Goal: Task Accomplishment & Management: Manage account settings

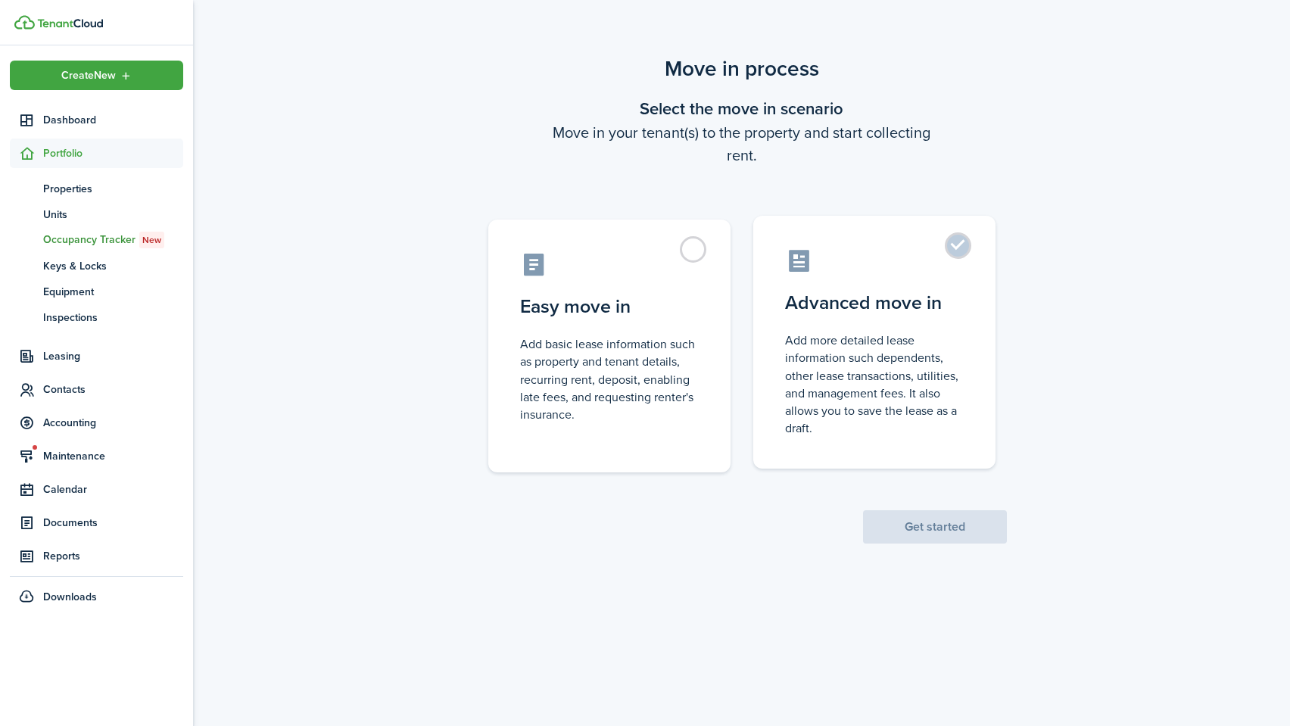
click at [925, 289] on label "Advanced move in Add more detailed lease information such dependents, other lea…" at bounding box center [874, 342] width 242 height 253
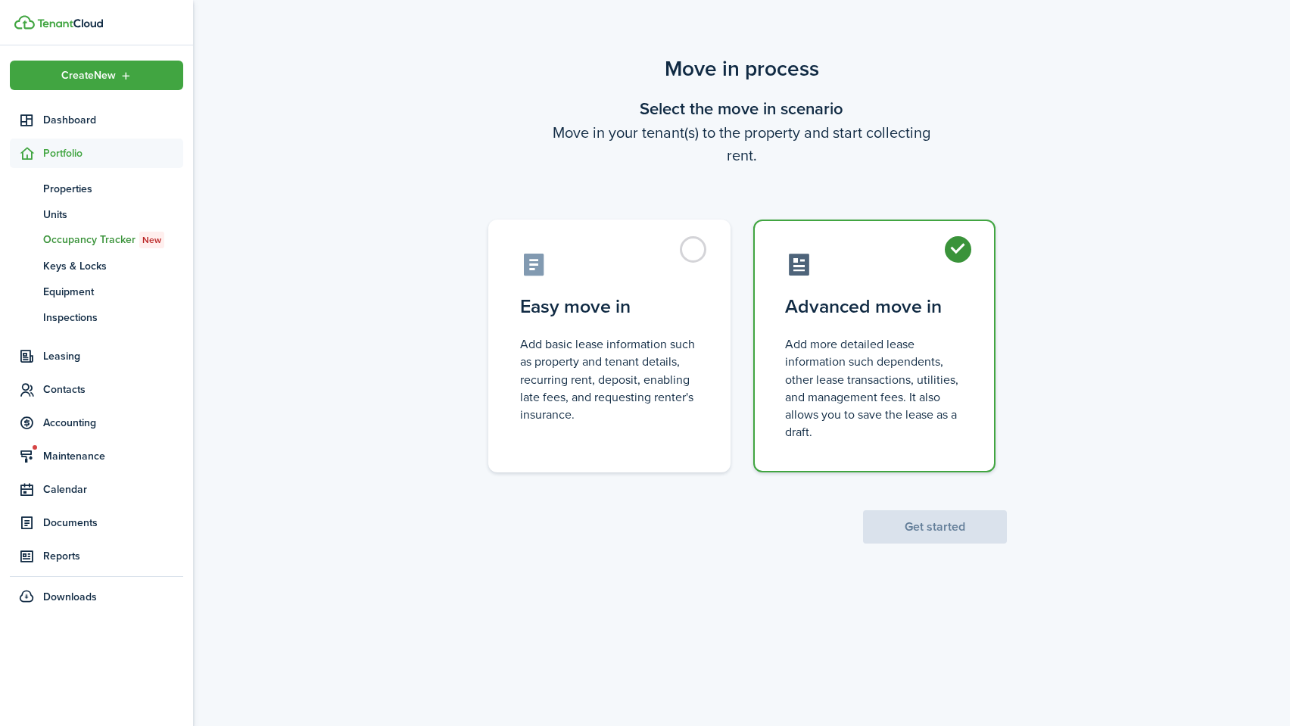
radio input "true"
click at [974, 523] on button "Get started" at bounding box center [935, 526] width 144 height 33
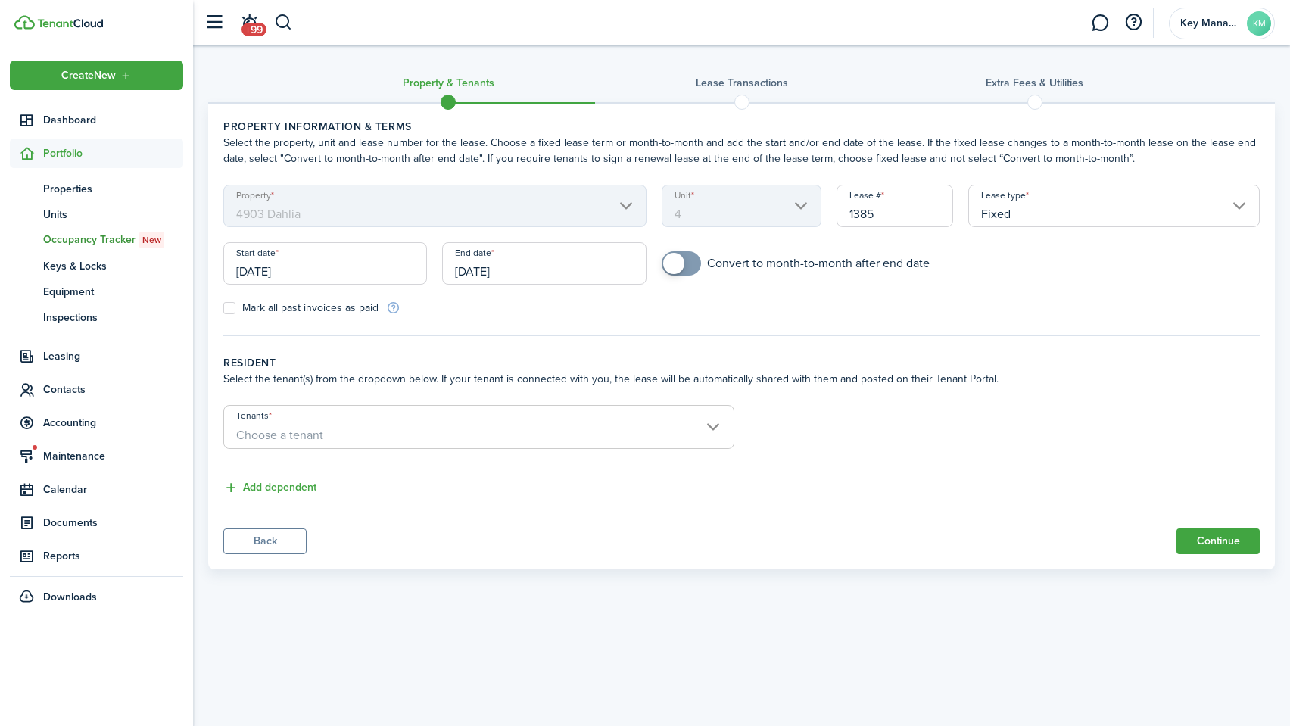
click at [304, 273] on input "[DATE]" at bounding box center [325, 263] width 204 height 42
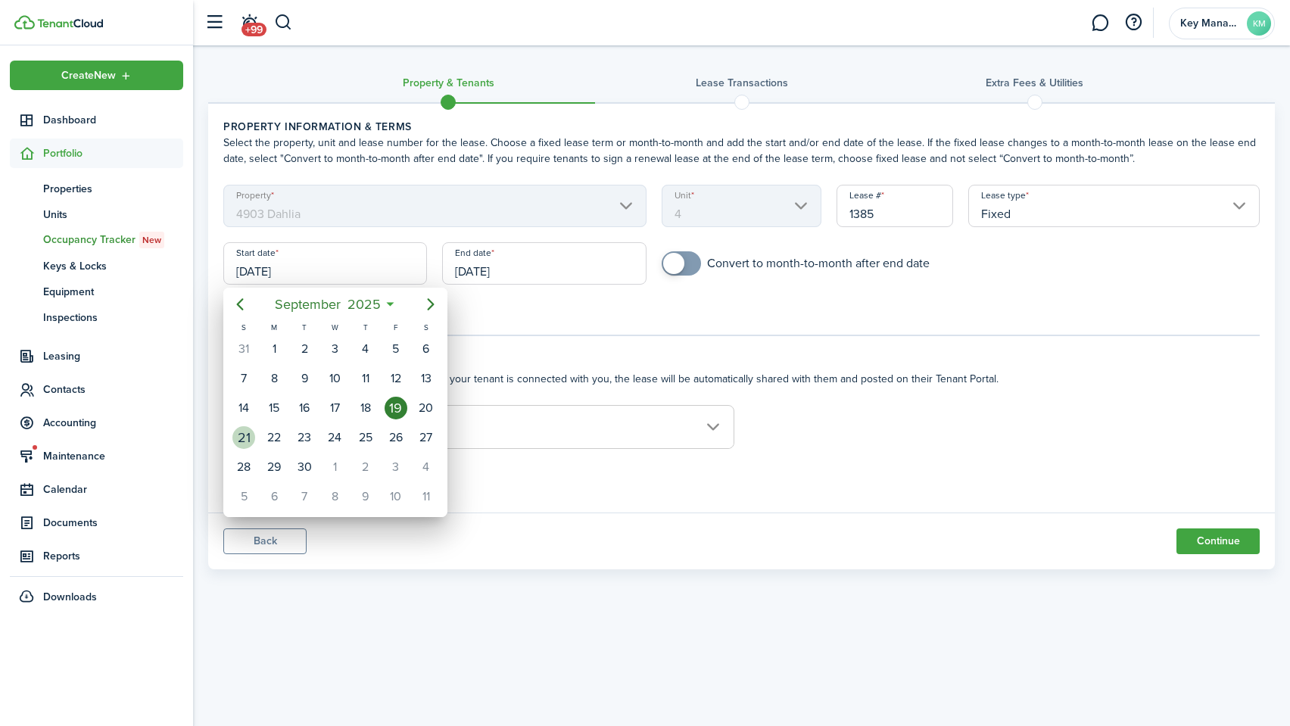
click at [244, 442] on div "21" at bounding box center [243, 437] width 23 height 23
type input "[DATE]"
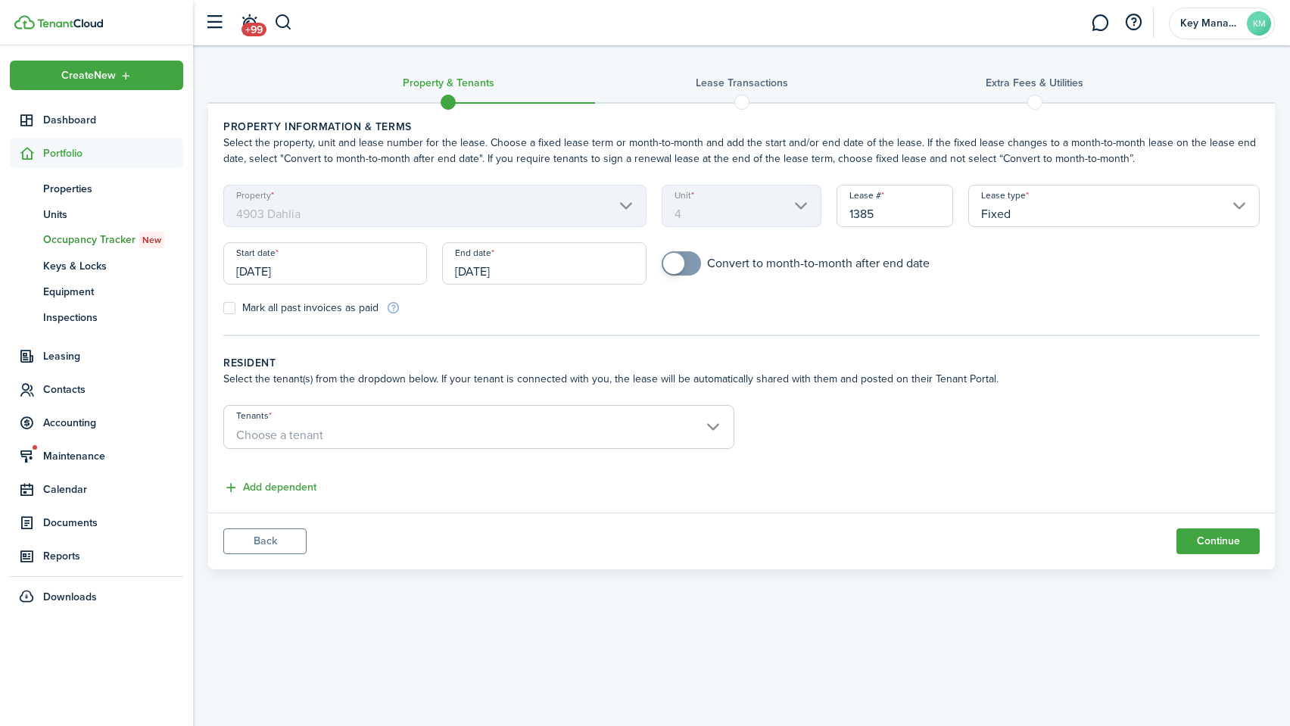
click at [465, 279] on input "[DATE]" at bounding box center [544, 263] width 204 height 42
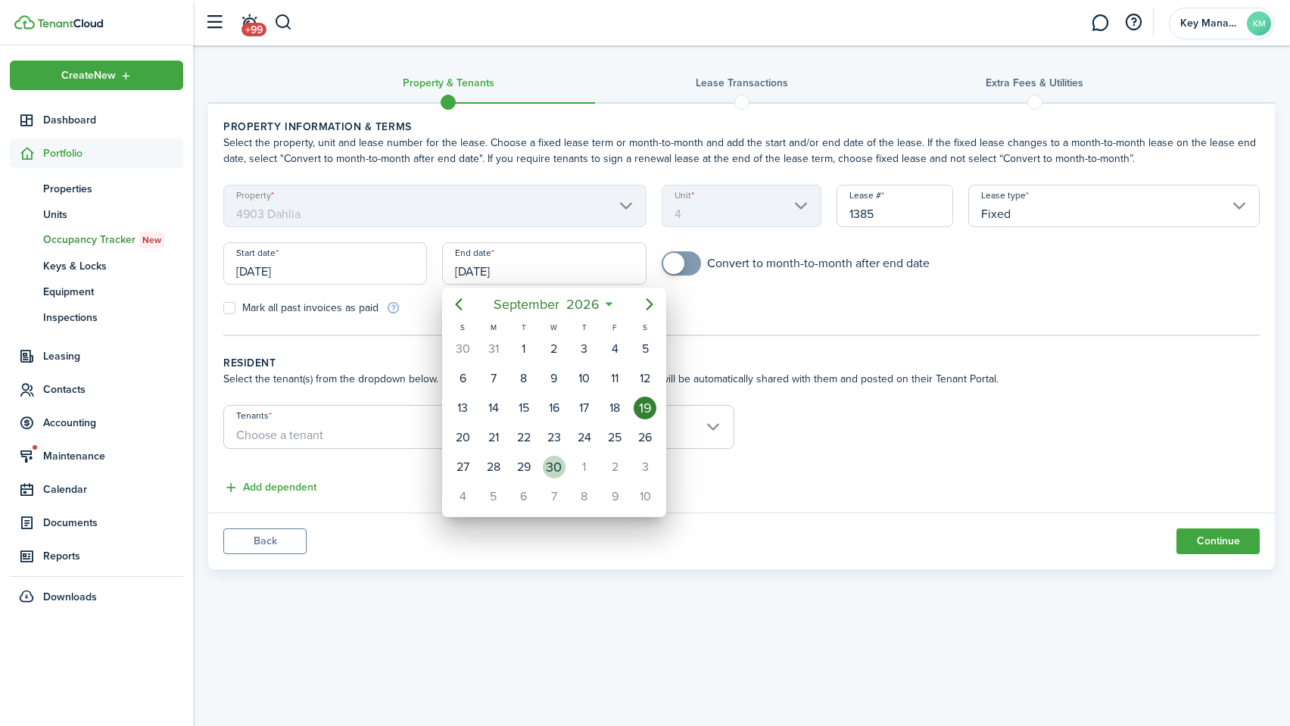
drag, startPoint x: 559, startPoint y: 466, endPoint x: 597, endPoint y: 348, distance: 123.3
click at [559, 463] on div "30" at bounding box center [554, 467] width 23 height 23
type input "[DATE]"
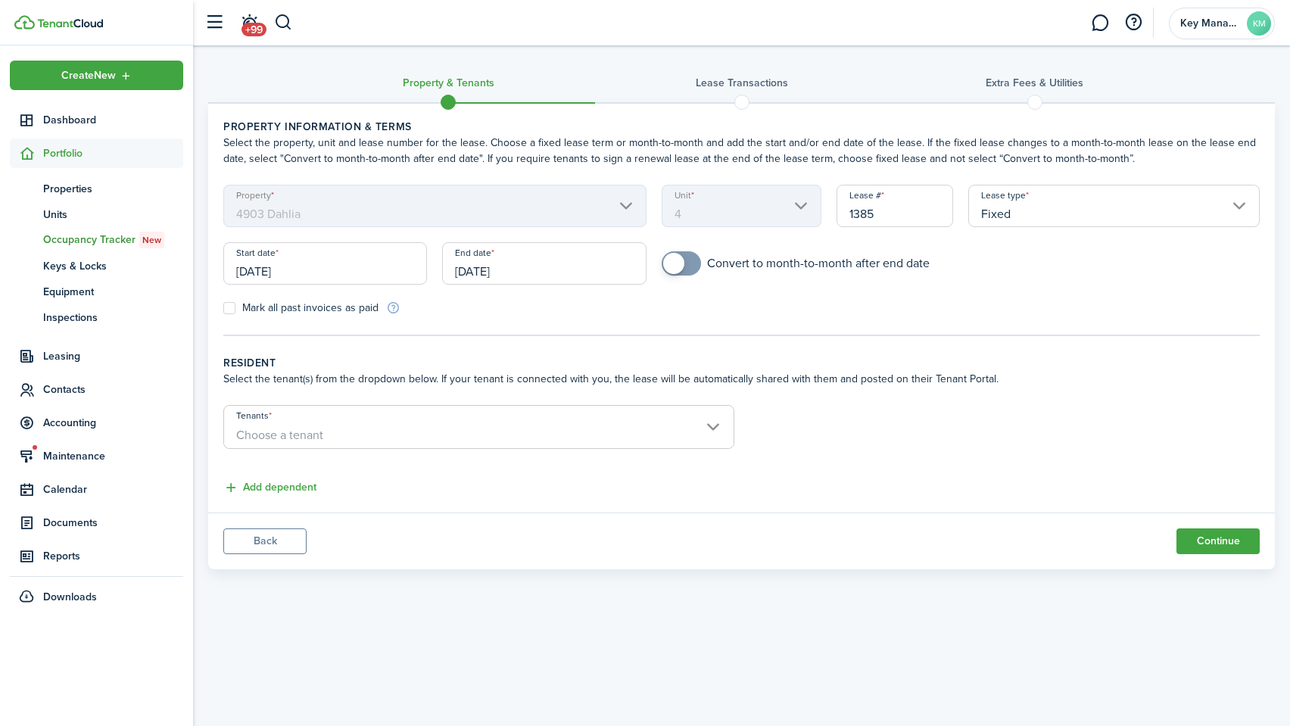
checkbox input "true"
click at [669, 258] on span at bounding box center [673, 263] width 21 height 21
click at [641, 424] on span "Choose a tenant" at bounding box center [479, 436] width 510 height 26
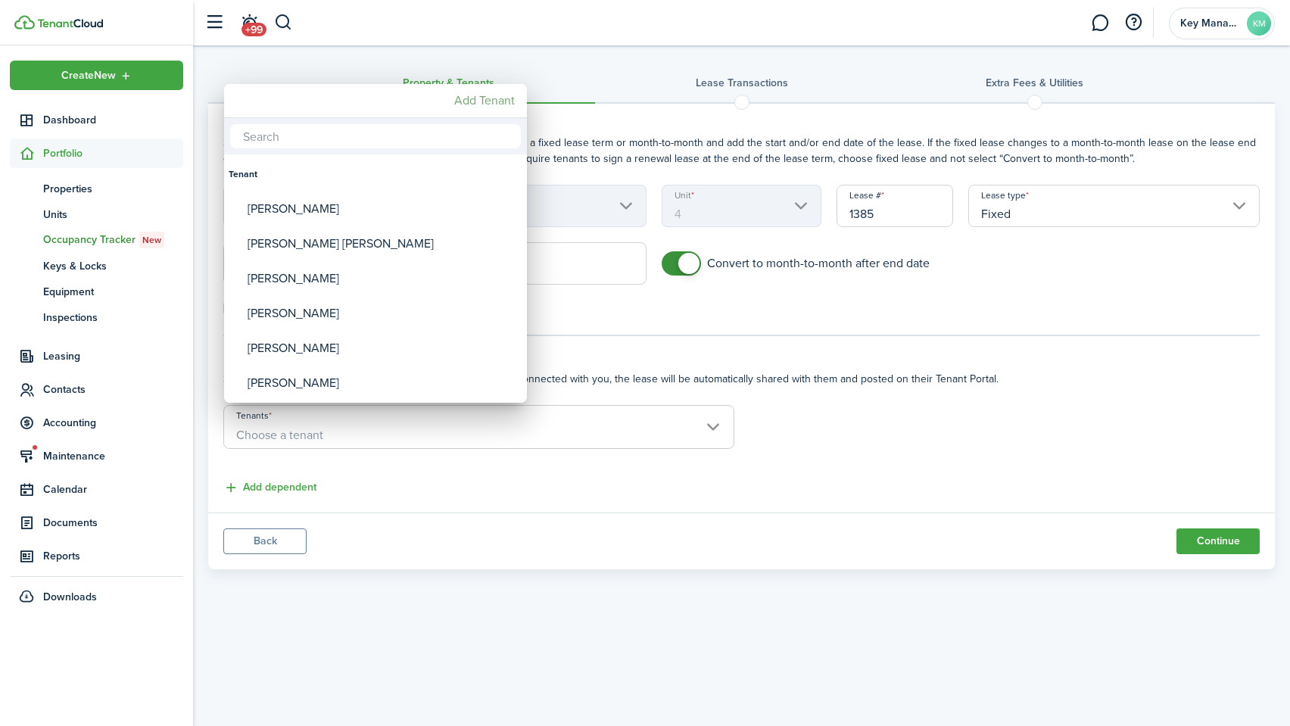
click at [464, 104] on mbsc-button "Add Tenant" at bounding box center [484, 100] width 73 height 27
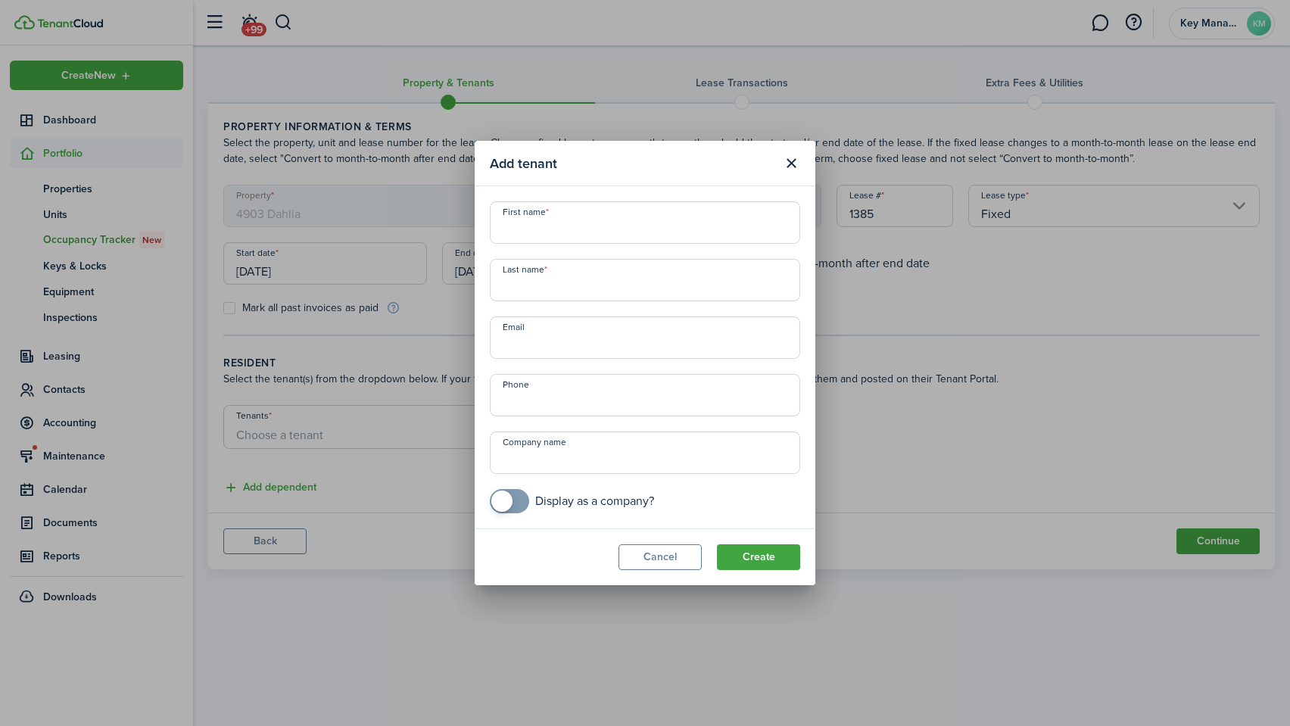
drag, startPoint x: 578, startPoint y: 248, endPoint x: 585, endPoint y: 237, distance: 12.6
click at [577, 248] on div "First name Last name Email Phone Company name Display as a company?" at bounding box center [645, 357] width 326 height 312
type input "[PERSON_NAME]"
type input "[GEOGRAPHIC_DATA]"
click at [582, 327] on input "Email" at bounding box center [645, 338] width 310 height 42
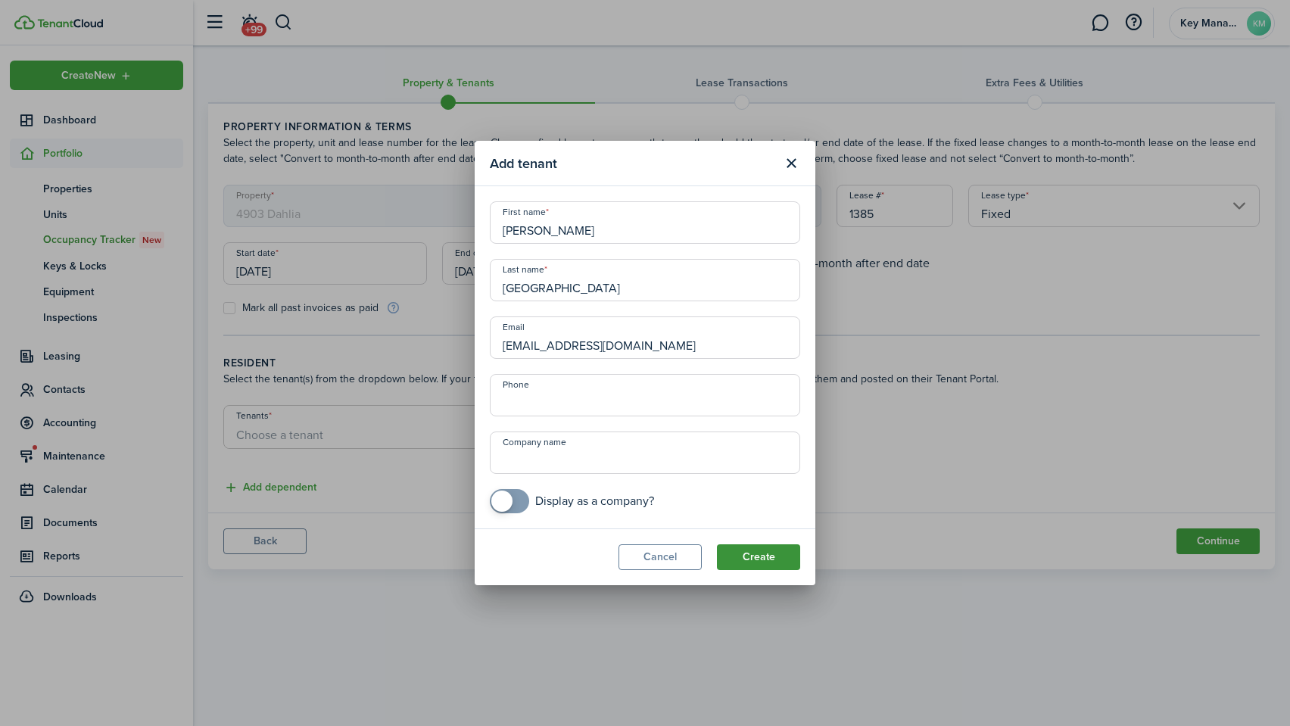
type input "[EMAIL_ADDRESS][DOMAIN_NAME]"
click at [766, 549] on button "Create" at bounding box center [758, 557] width 83 height 26
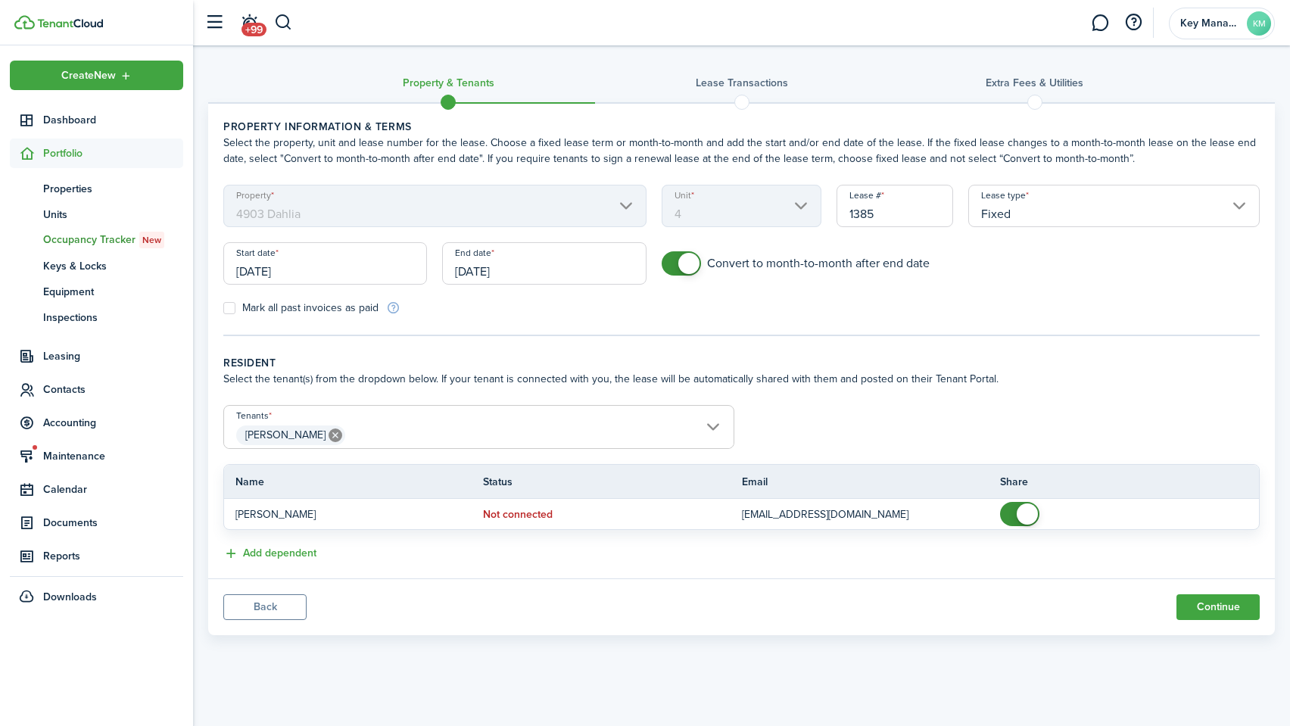
click at [1234, 544] on div "Add dependent" at bounding box center [742, 546] width 1052 height 33
drag, startPoint x: 1244, startPoint y: 600, endPoint x: 1229, endPoint y: 597, distance: 15.6
click at [1244, 600] on button "Continue" at bounding box center [1218, 607] width 83 height 26
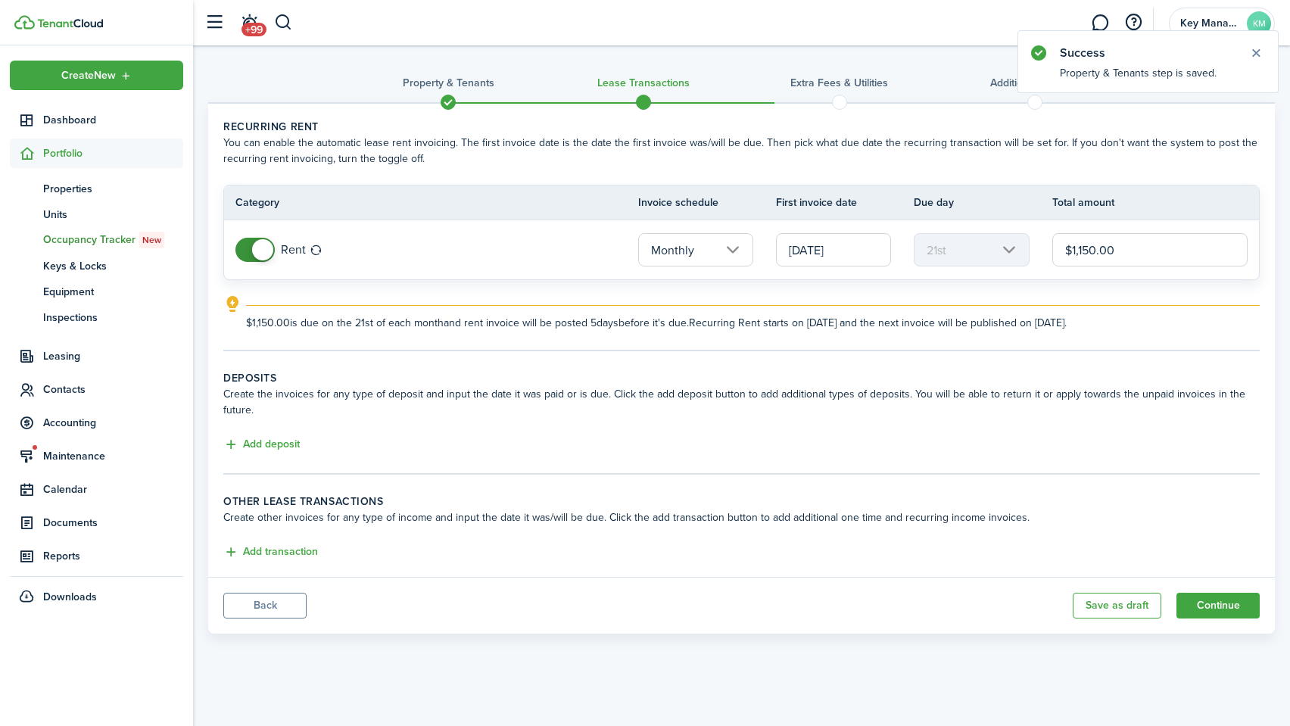
click at [801, 257] on input "[DATE]" at bounding box center [833, 249] width 115 height 33
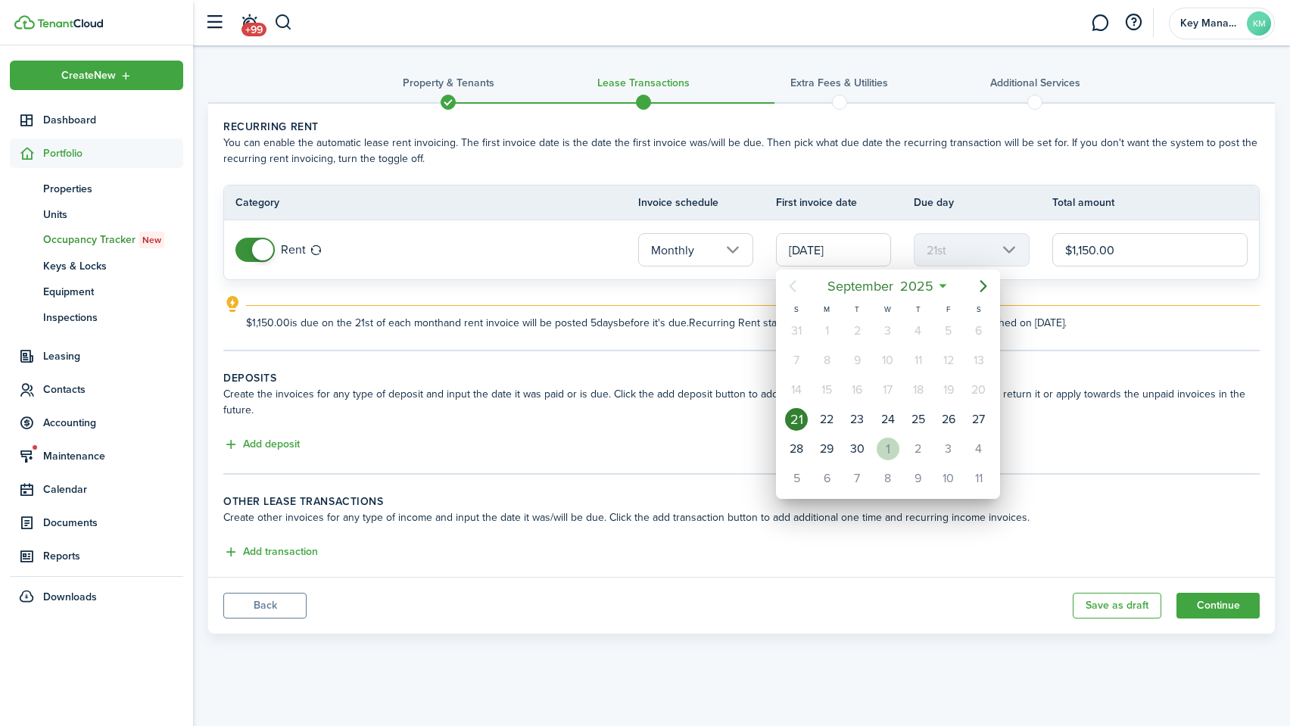
click at [897, 454] on div "1" at bounding box center [888, 449] width 23 height 23
type input "[DATE]"
type input "1st"
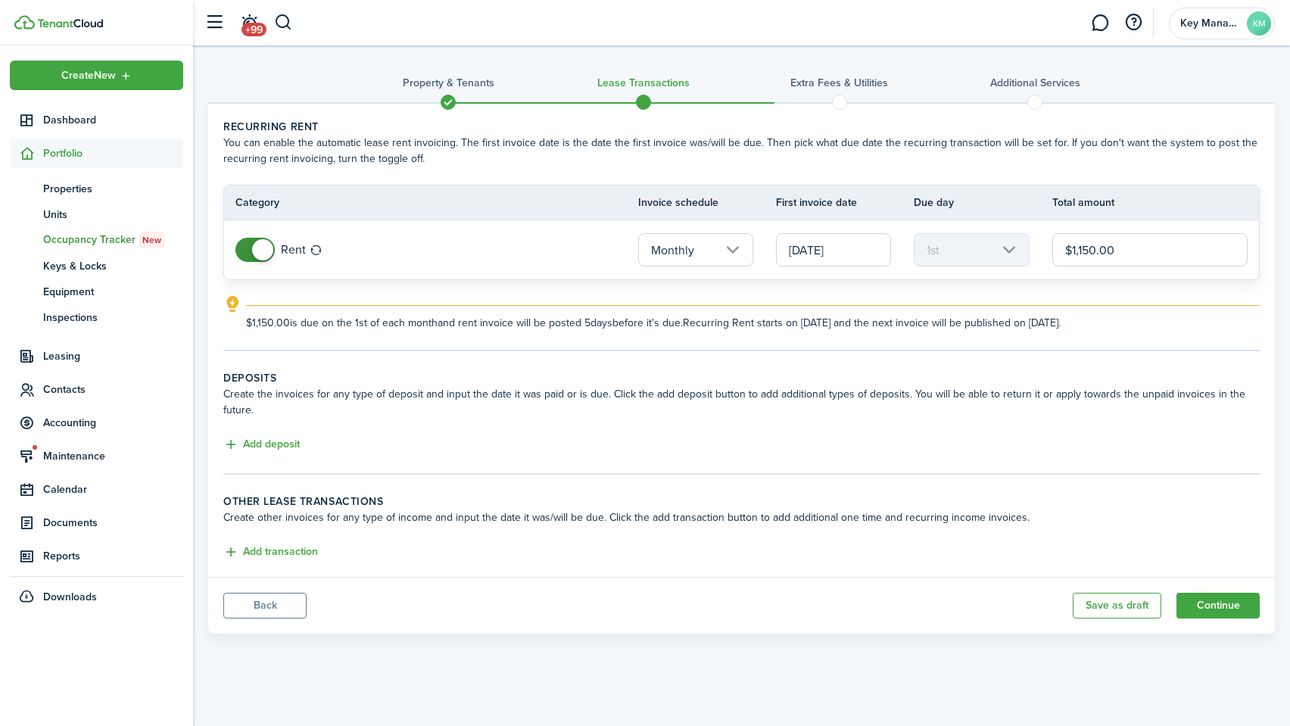
click at [1090, 245] on input "$1,150.00" at bounding box center [1150, 249] width 195 height 33
type input "$1,075.00"
click at [276, 451] on button "Add deposit" at bounding box center [261, 444] width 76 height 17
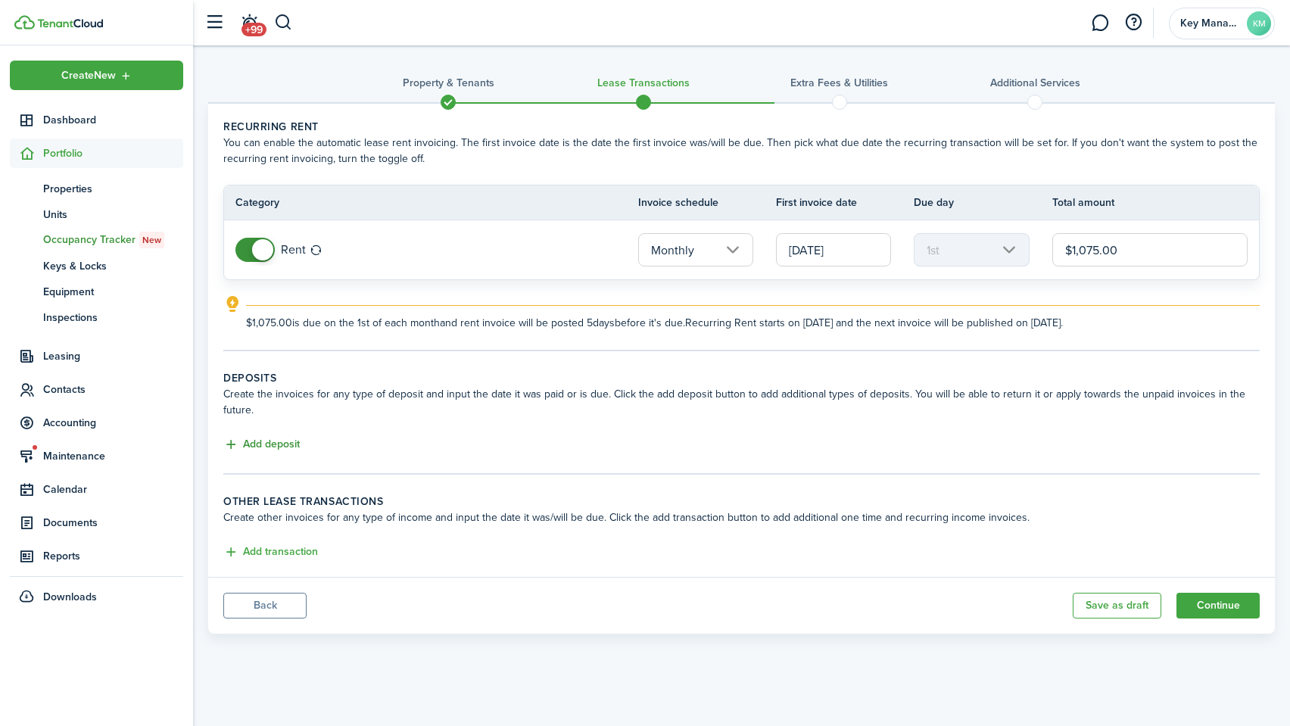
scroll to position [-1, 0]
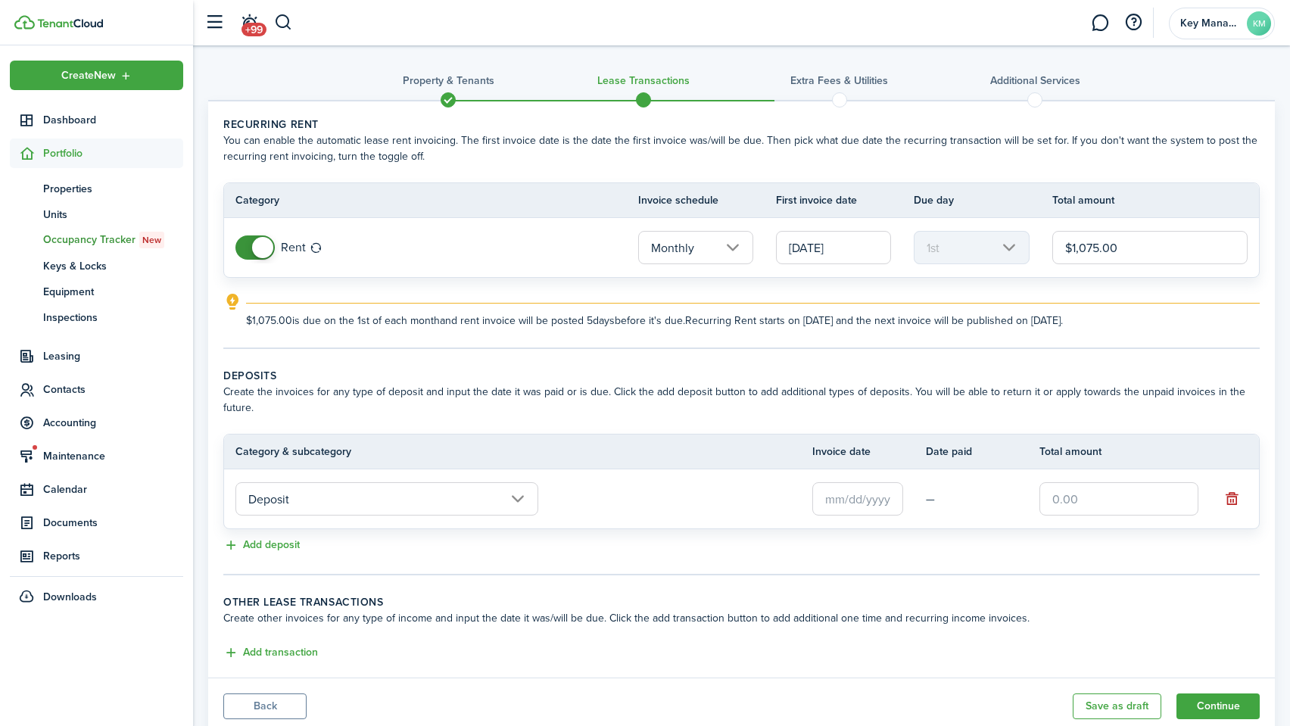
click at [275, 647] on lease-classic-other-transaction "Other lease transactions Create other invoices for any type of income and input…" at bounding box center [741, 628] width 1037 height 68
click at [279, 647] on button "Add transaction" at bounding box center [270, 655] width 95 height 17
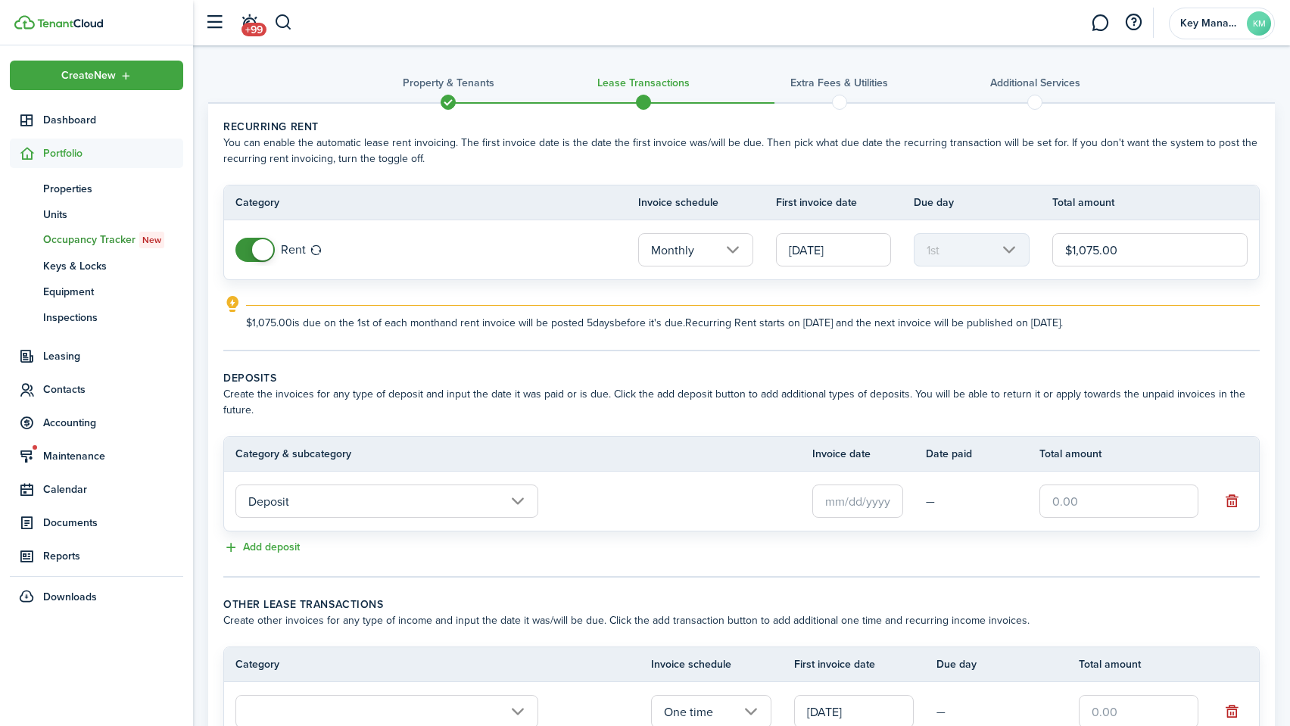
scroll to position [29, 0]
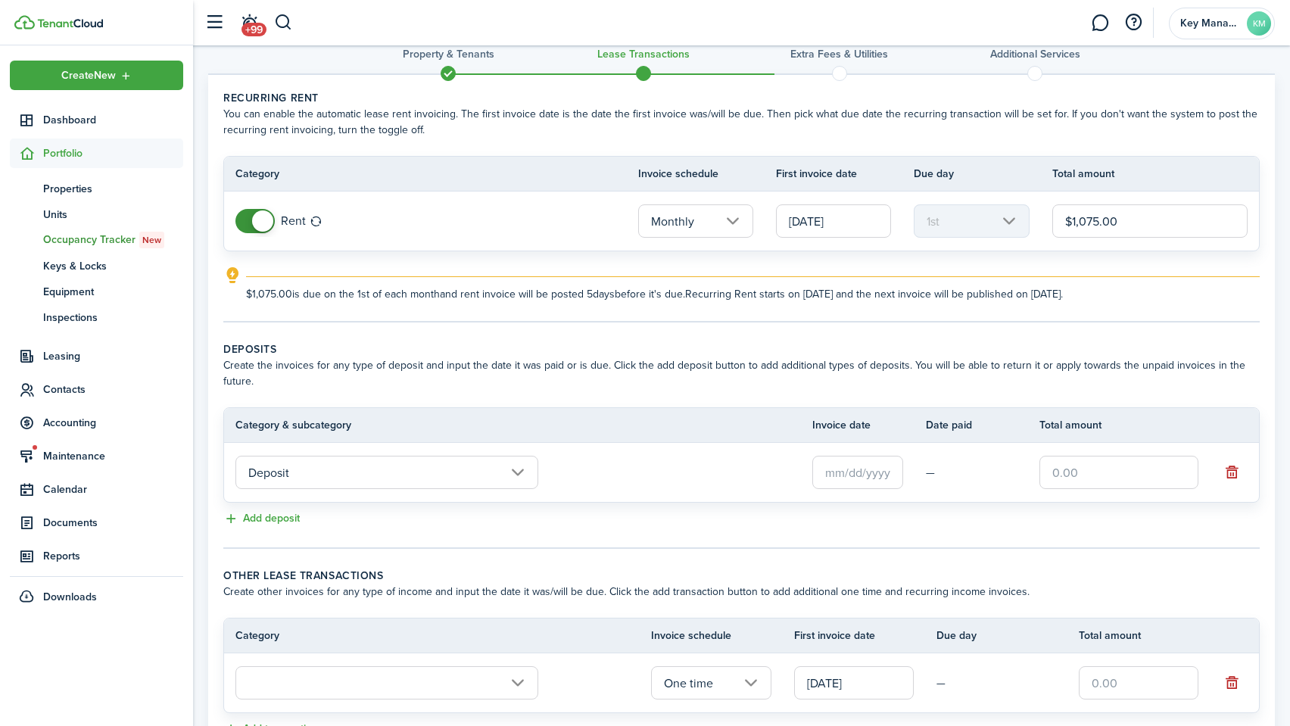
click at [867, 699] on input "[DATE]" at bounding box center [854, 682] width 120 height 33
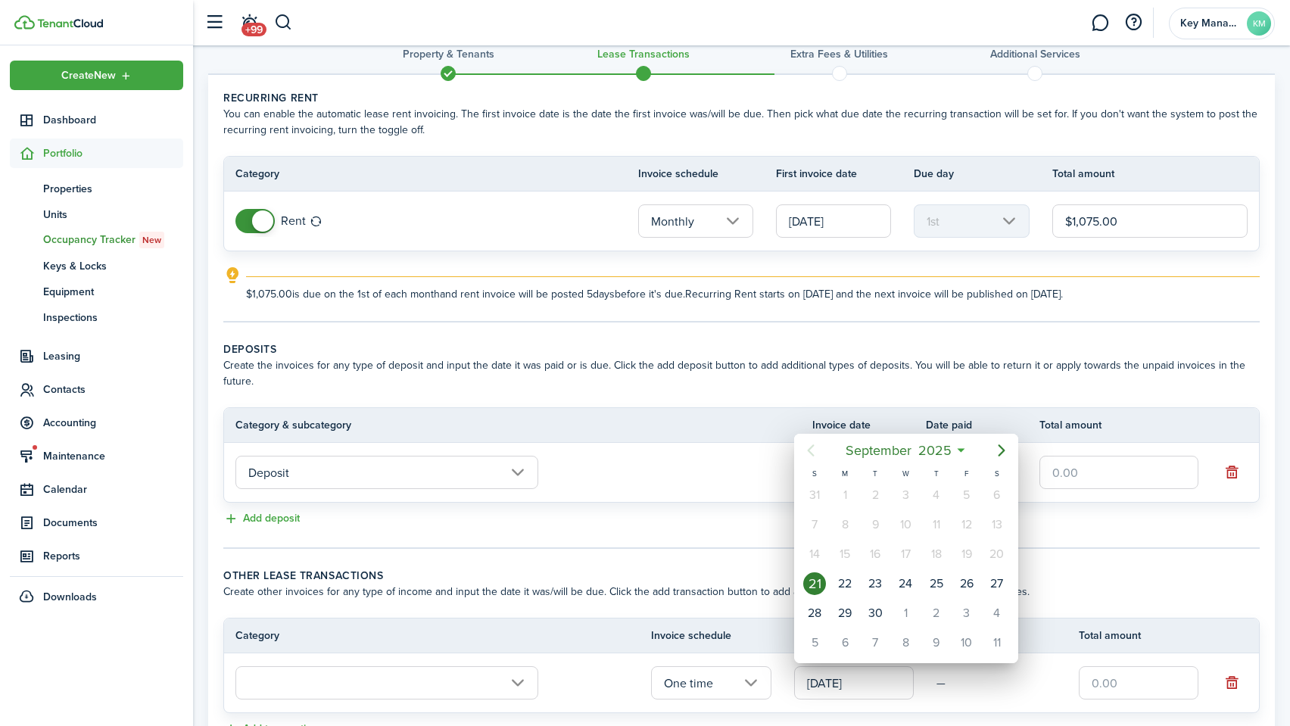
click at [499, 681] on div at bounding box center [645, 363] width 1533 height 968
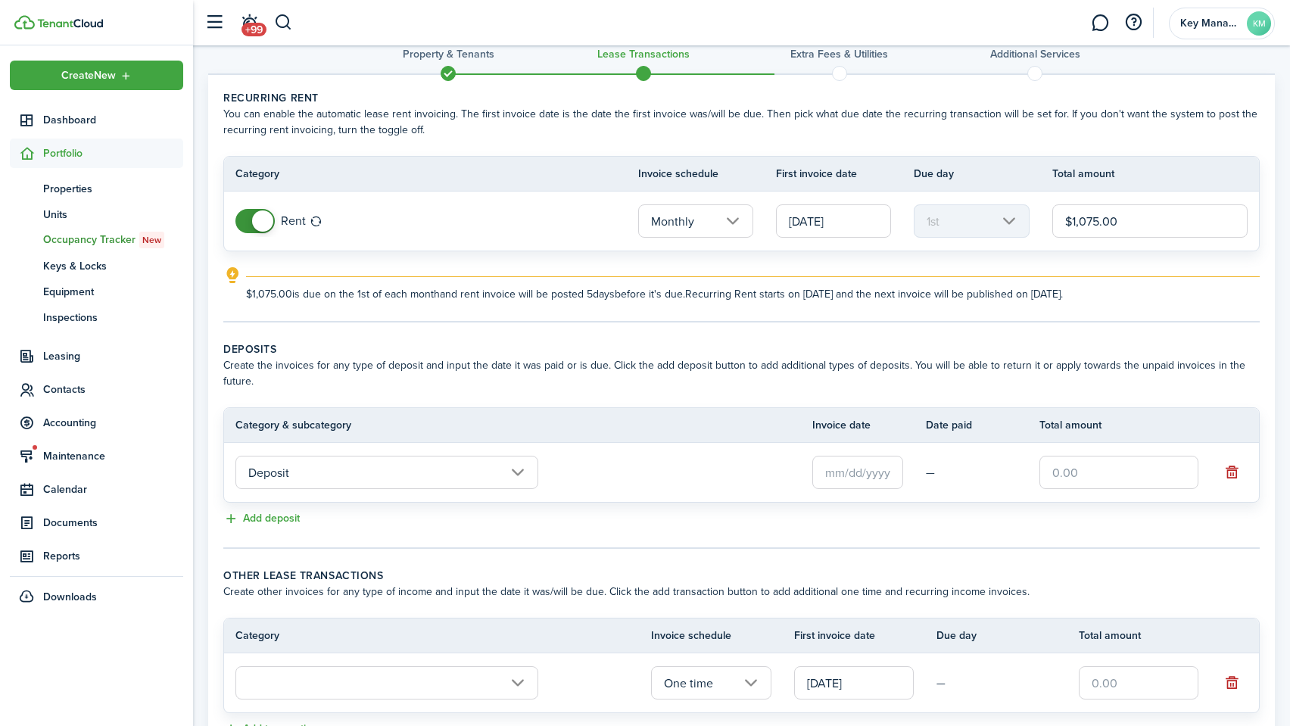
click at [506, 680] on input "text" at bounding box center [386, 682] width 303 height 33
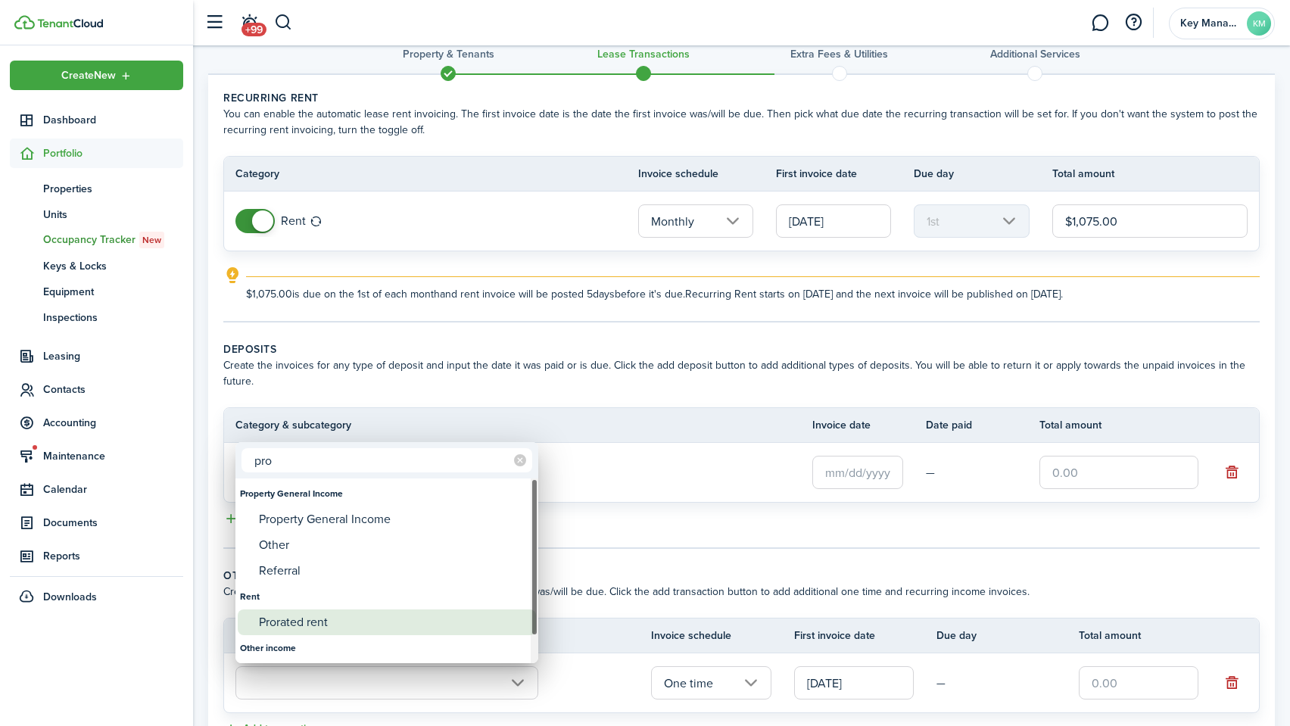
type input "pro"
click at [463, 622] on div "Prorated rent" at bounding box center [393, 623] width 268 height 26
type input "Rent / Prorated rent"
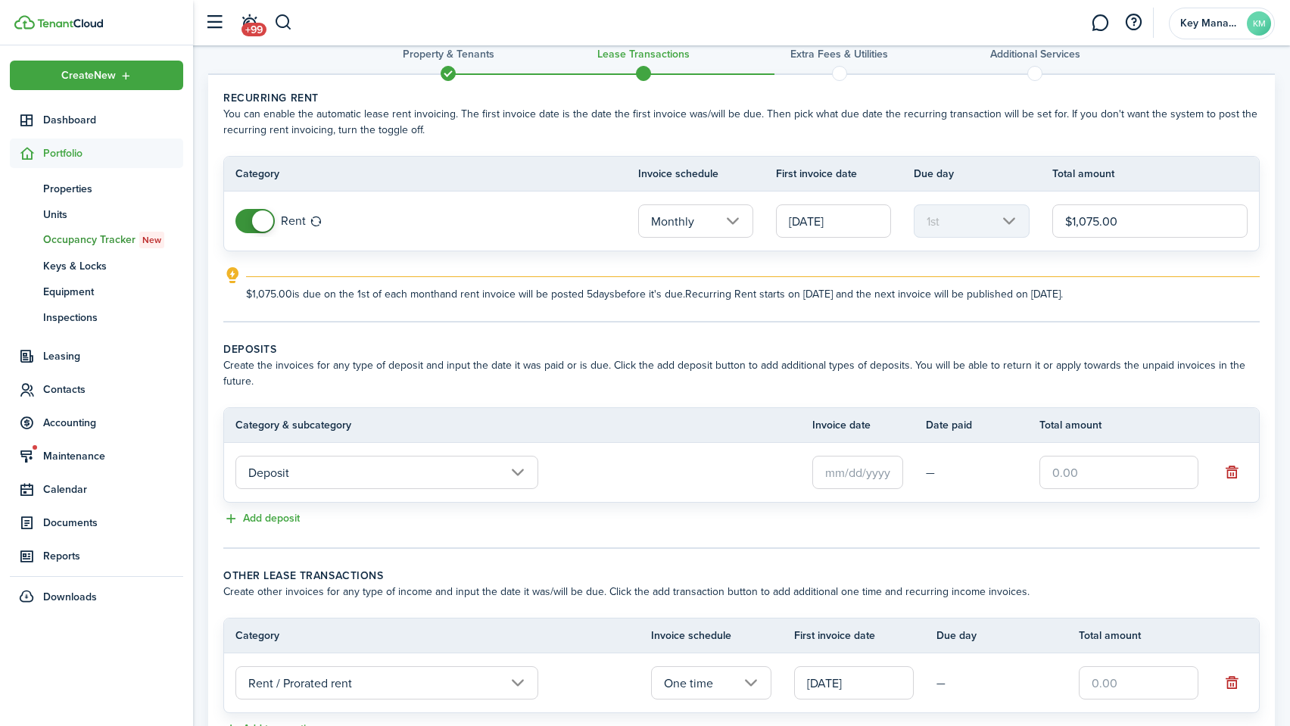
click at [1145, 682] on input "text" at bounding box center [1139, 682] width 120 height 33
type input "$360.00"
click at [1096, 469] on input "text" at bounding box center [1119, 472] width 159 height 33
click at [879, 465] on input "text" at bounding box center [858, 472] width 91 height 33
type input "$600.00"
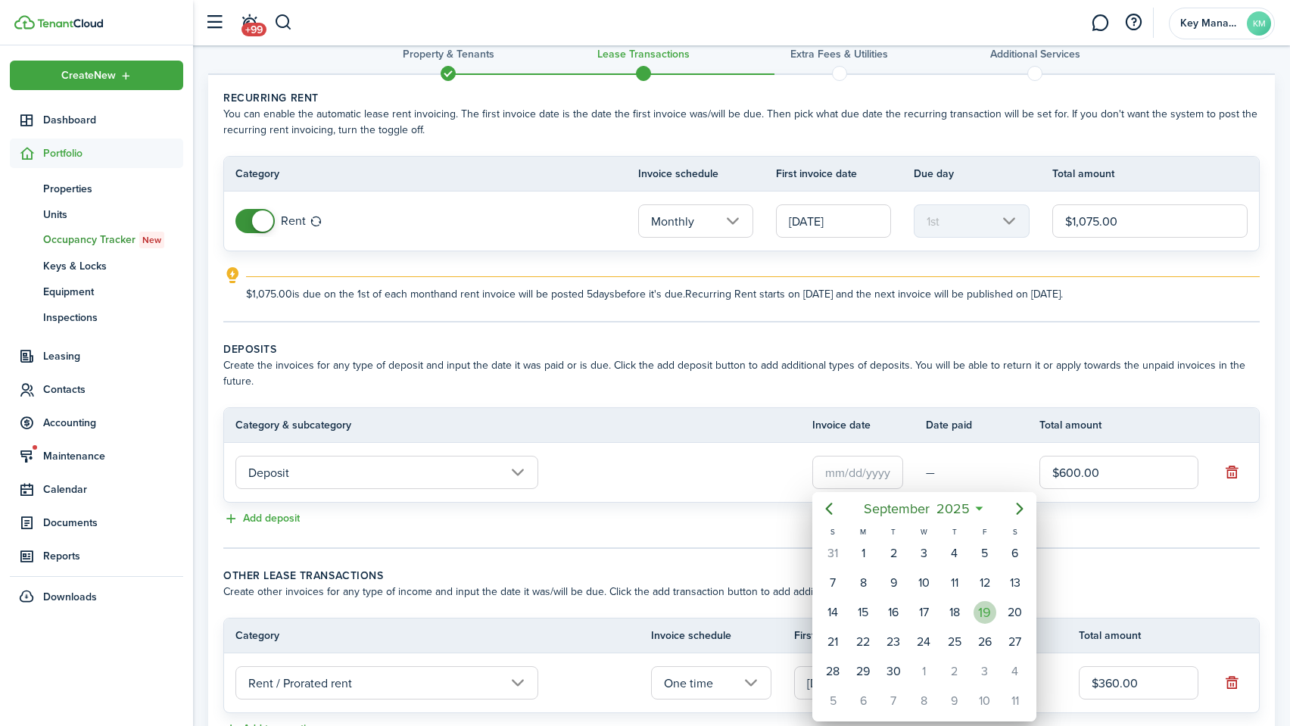
click at [985, 612] on div "19" at bounding box center [985, 612] width 23 height 23
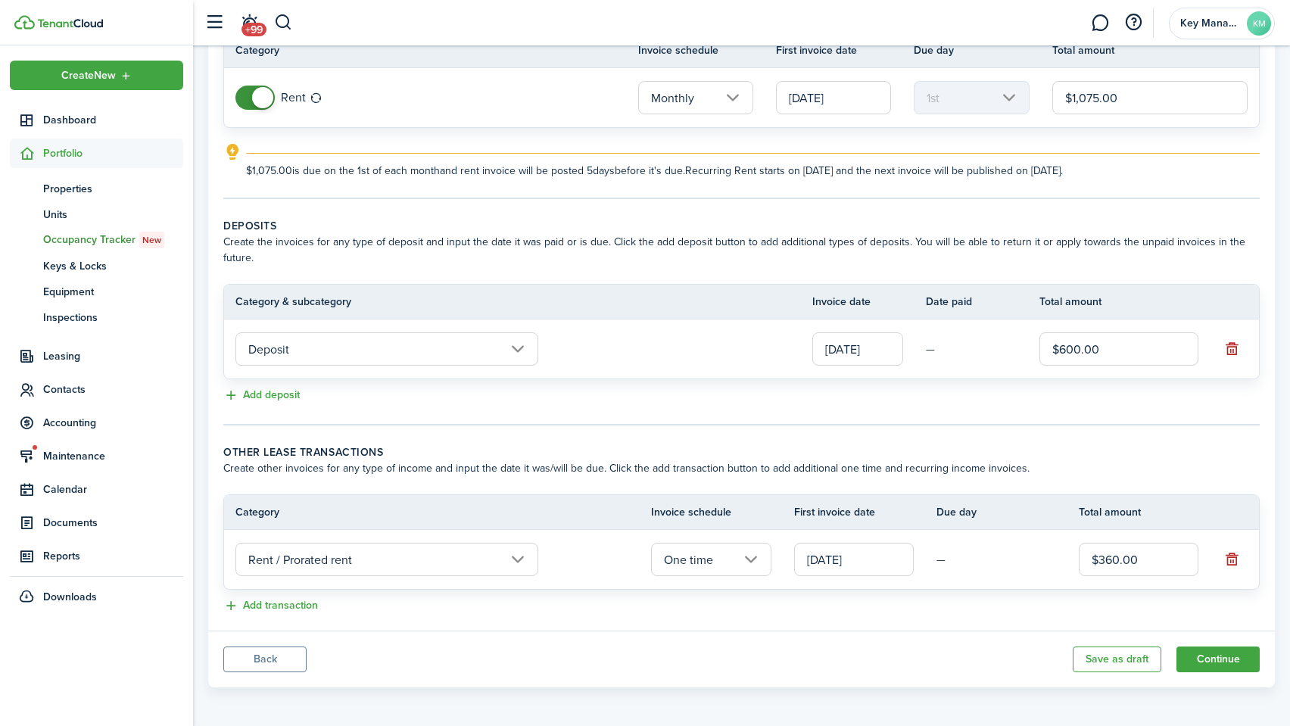
scroll to position [151, 0]
click at [863, 356] on input "[DATE]" at bounding box center [858, 350] width 91 height 33
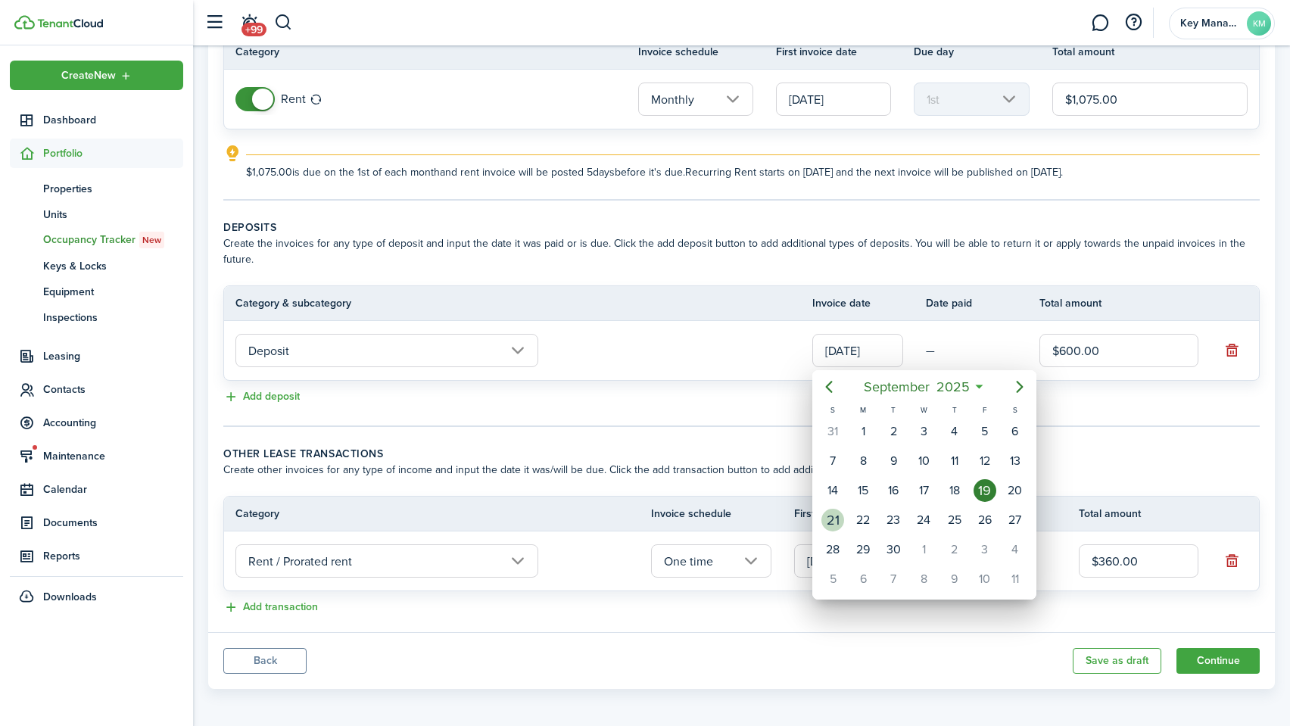
drag, startPoint x: 833, startPoint y: 518, endPoint x: 872, endPoint y: 533, distance: 41.5
click at [833, 518] on div "21" at bounding box center [833, 520] width 23 height 23
type input "[DATE]"
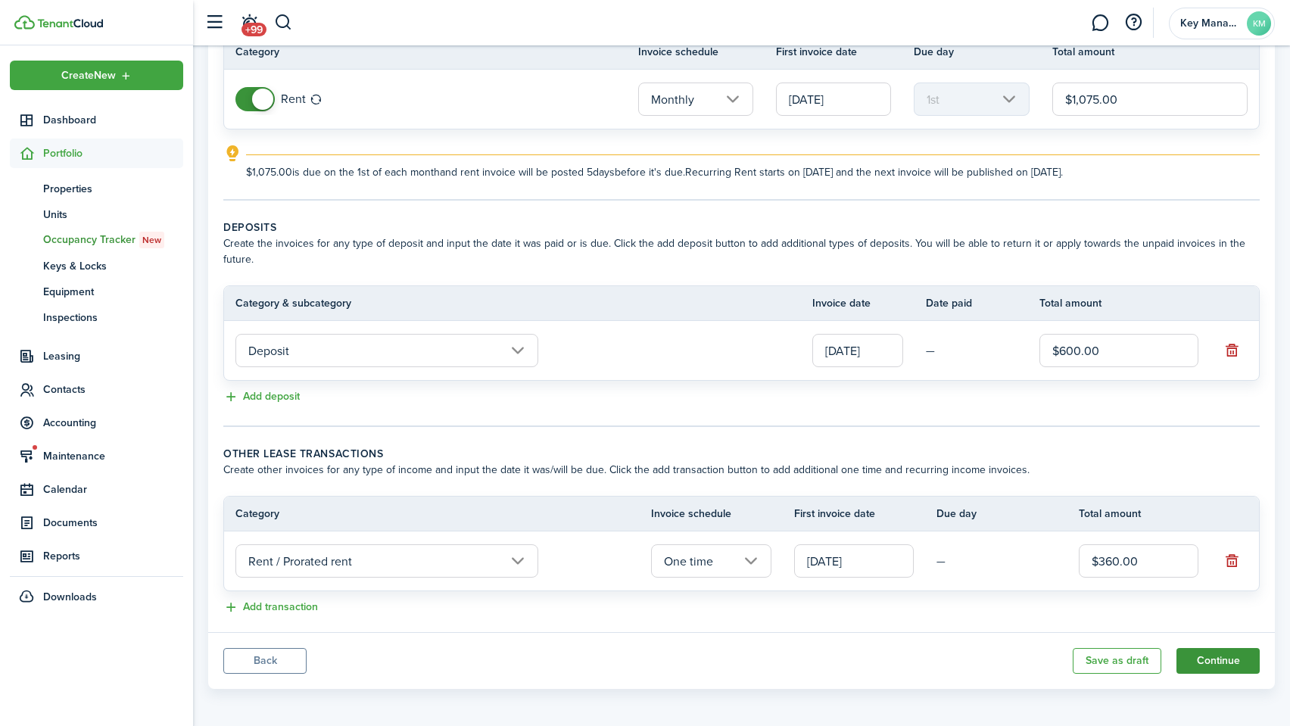
click at [1234, 657] on button "Continue" at bounding box center [1218, 661] width 83 height 26
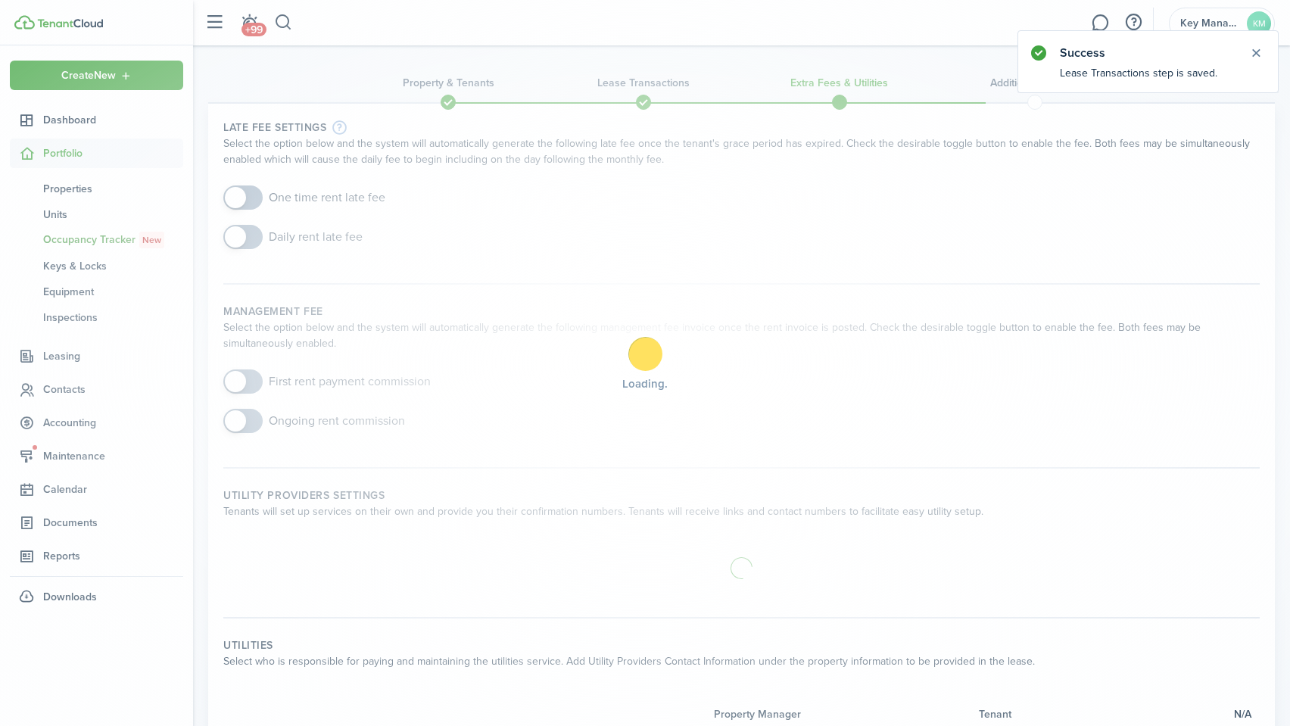
scroll to position [2, 0]
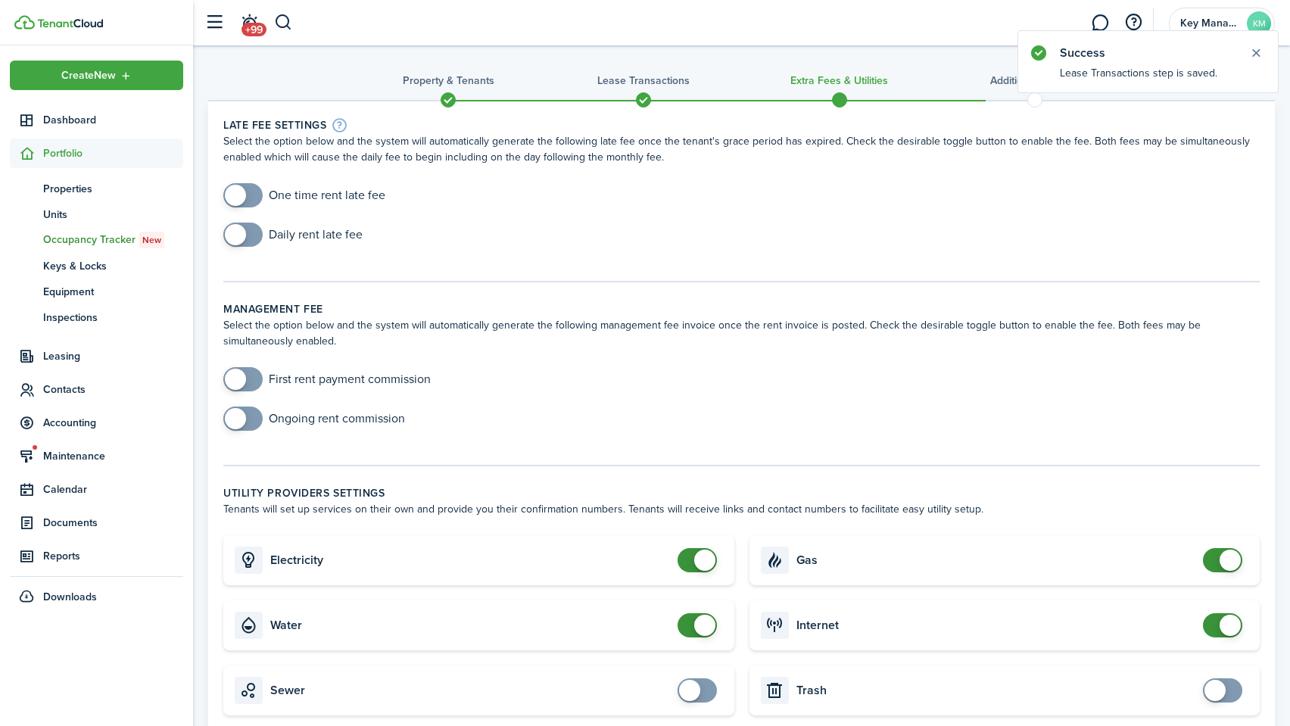
drag, startPoint x: 245, startPoint y: 185, endPoint x: 247, endPoint y: 201, distance: 16.0
checkbox input "true"
click at [245, 185] on span at bounding box center [242, 195] width 15 height 24
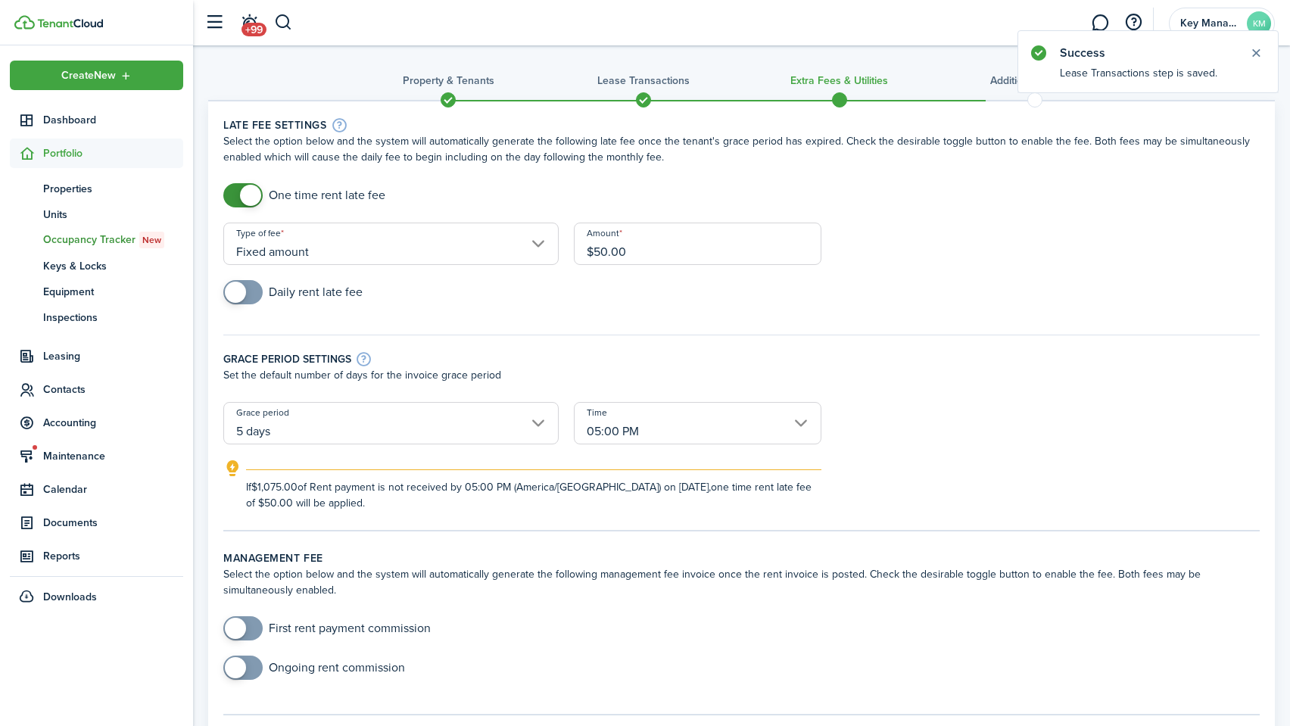
checkbox input "true"
click at [239, 298] on span at bounding box center [235, 292] width 21 height 21
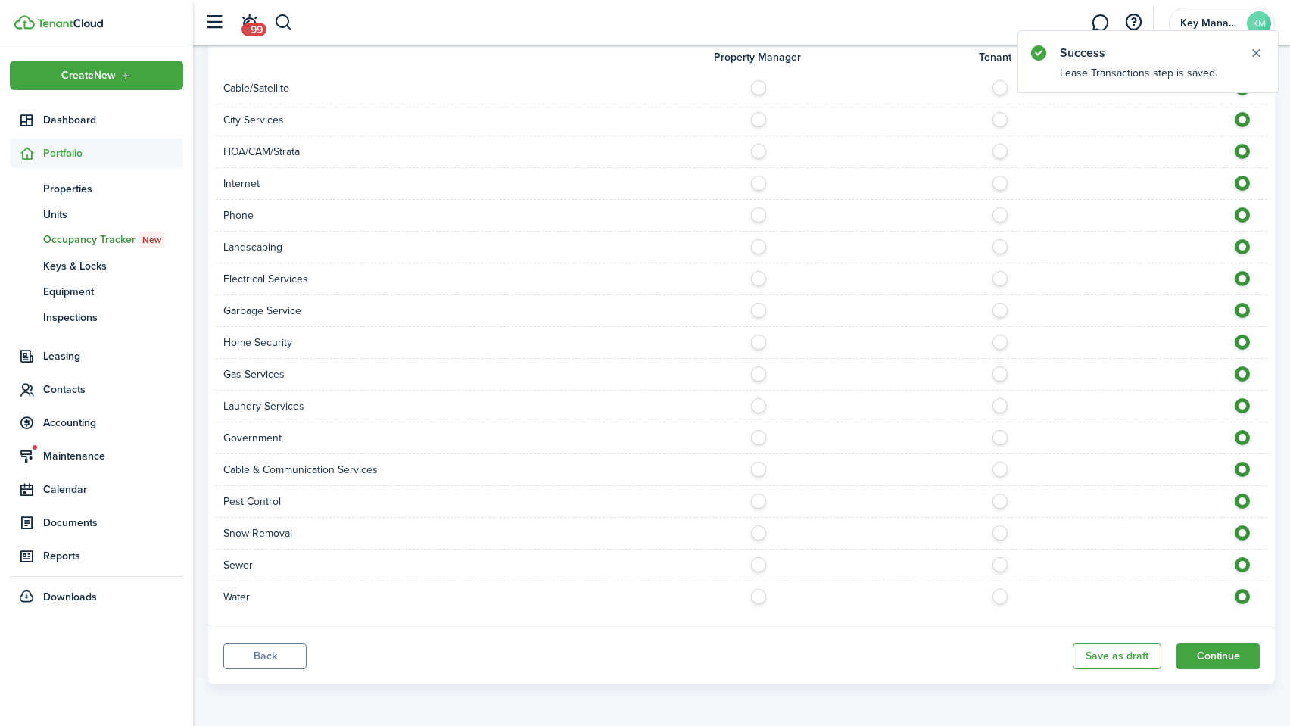
scroll to position [1185, 0]
drag, startPoint x: 1215, startPoint y: 641, endPoint x: 1222, endPoint y: 652, distance: 13.2
click at [1215, 642] on panel-main-footer "Back Save as draft Continue" at bounding box center [741, 656] width 1067 height 57
click at [1223, 653] on button "Continue" at bounding box center [1218, 657] width 83 height 26
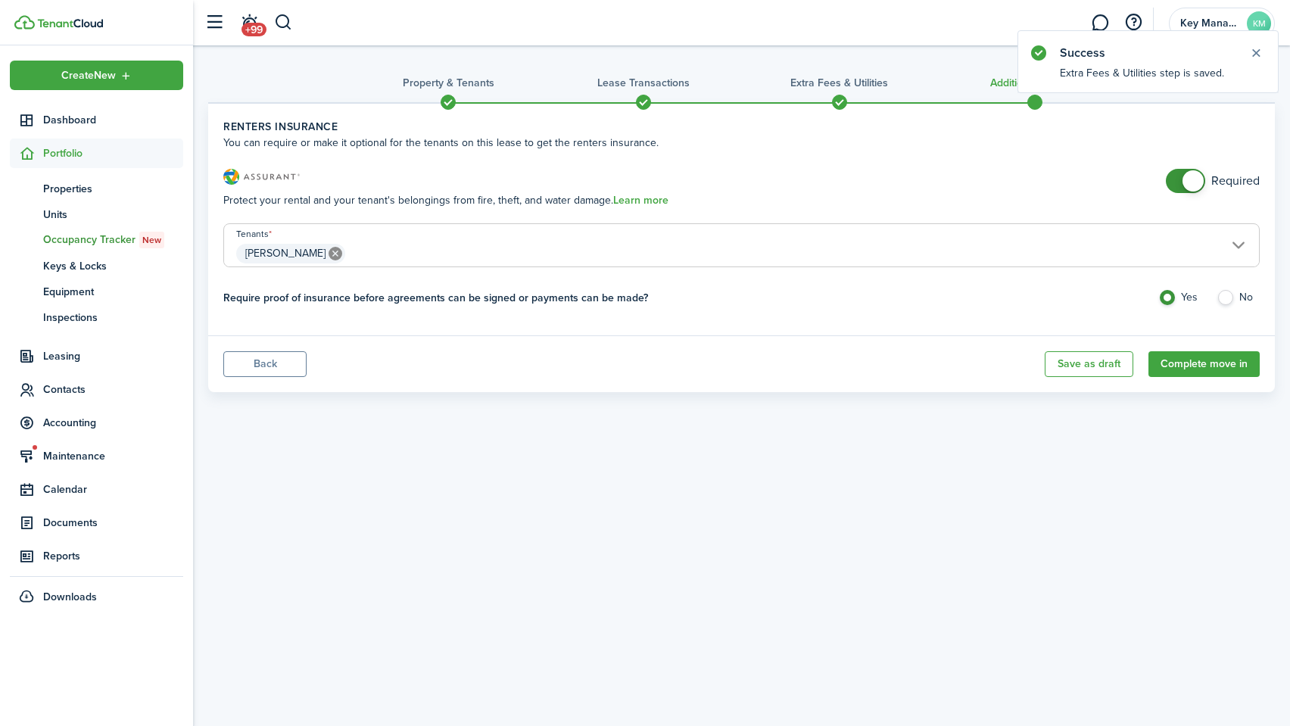
checkbox input "false"
click at [1178, 171] on span at bounding box center [1185, 181] width 15 height 24
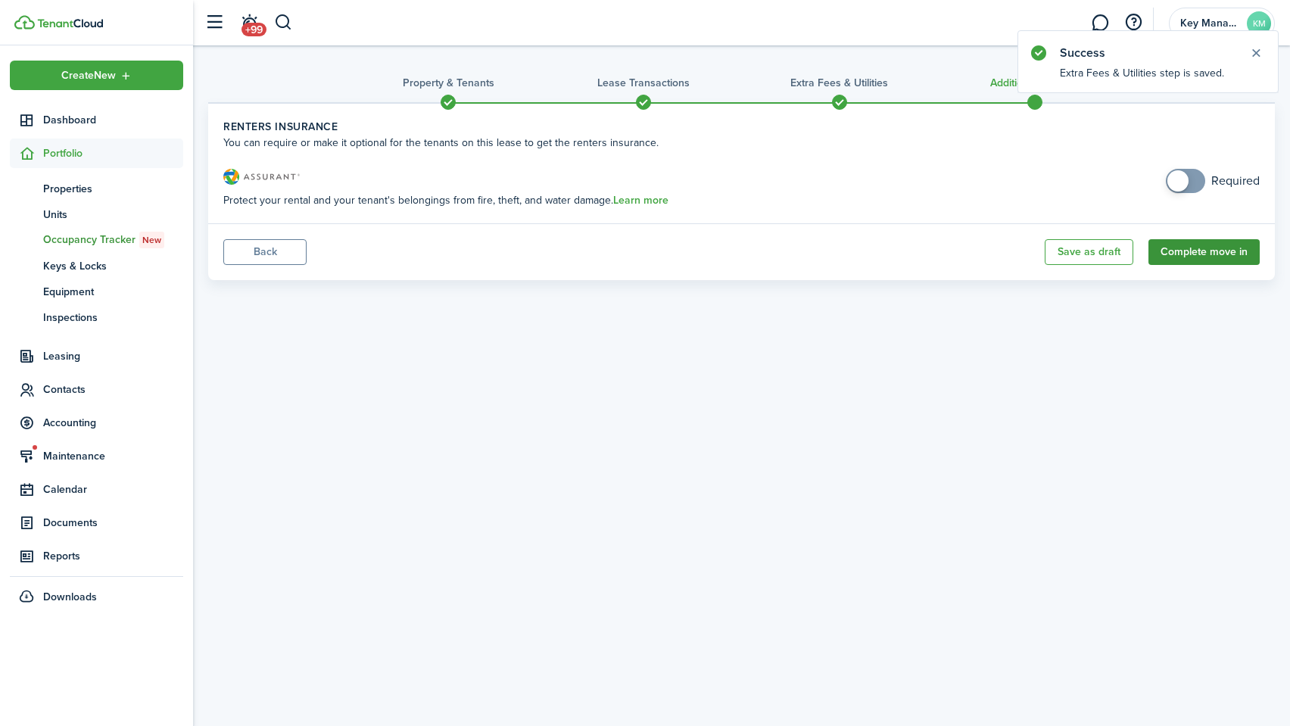
click at [1195, 251] on button "Complete move in" at bounding box center [1204, 252] width 111 height 26
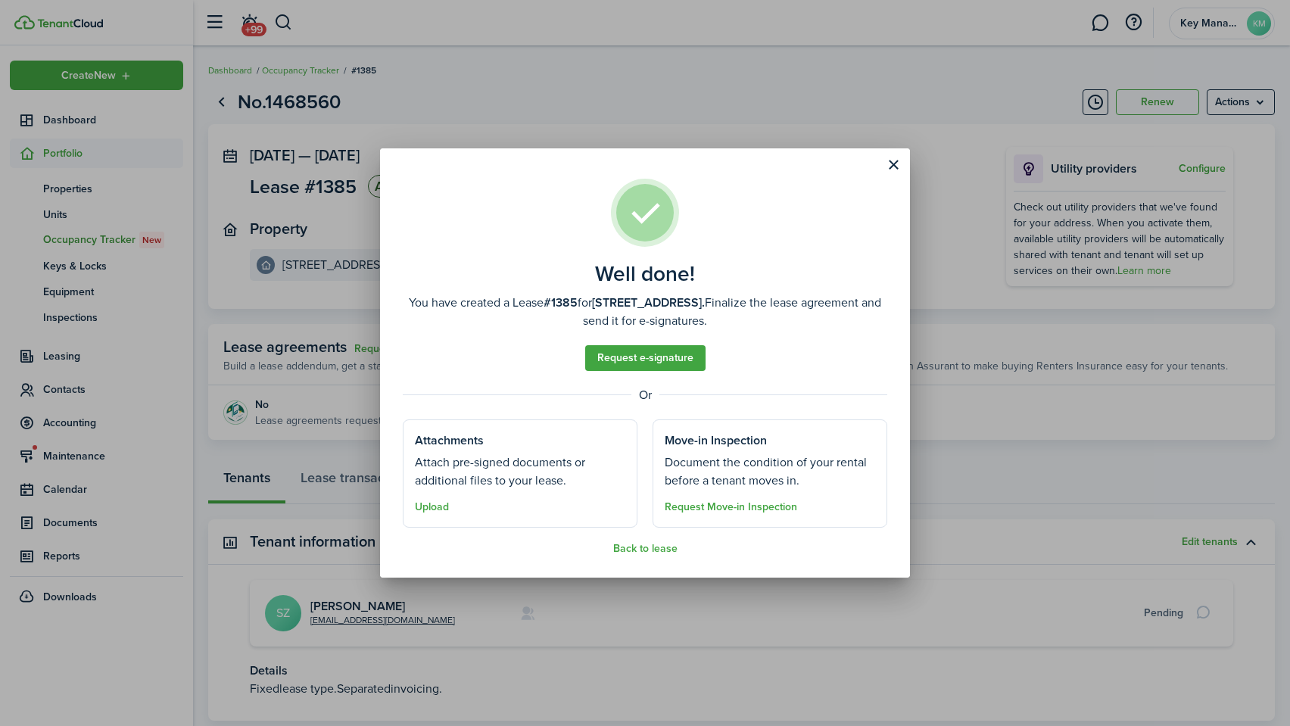
click at [448, 510] on button "Upload" at bounding box center [432, 507] width 34 height 12
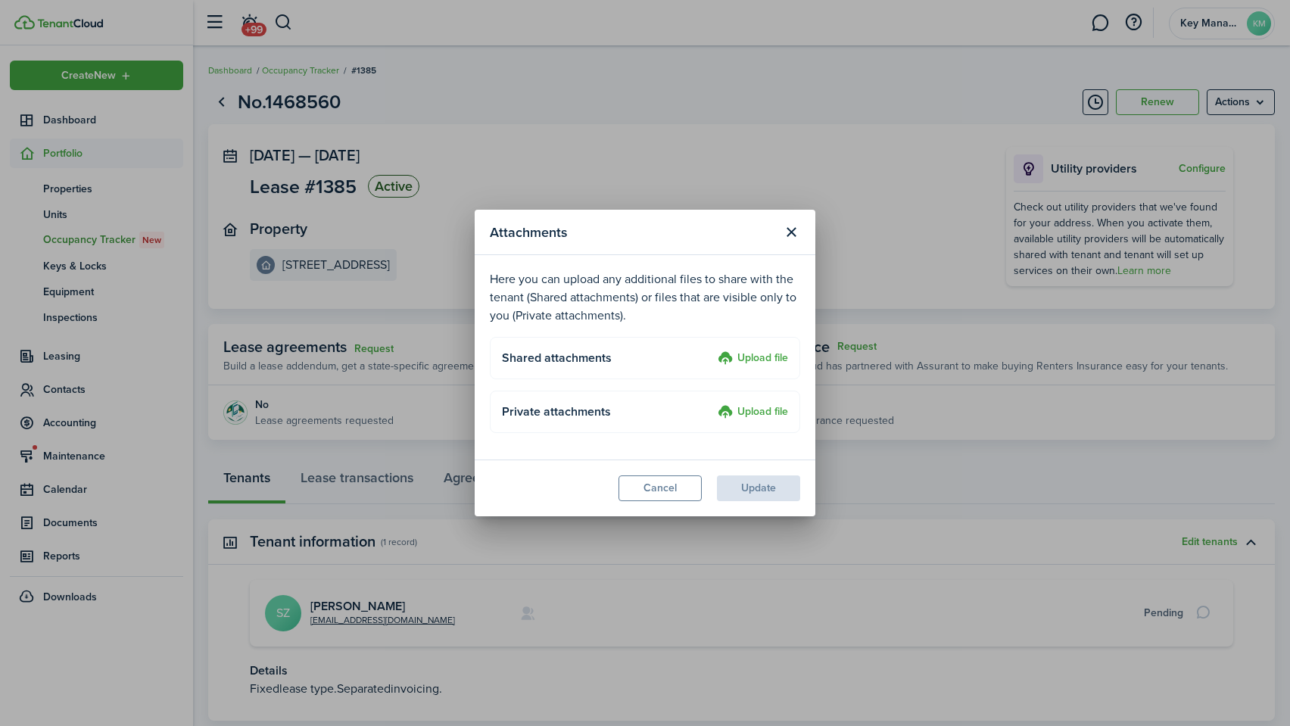
click at [755, 357] on label "Upload file" at bounding box center [753, 359] width 70 height 18
click at [713, 350] on input "Upload file" at bounding box center [713, 350] width 0 height 0
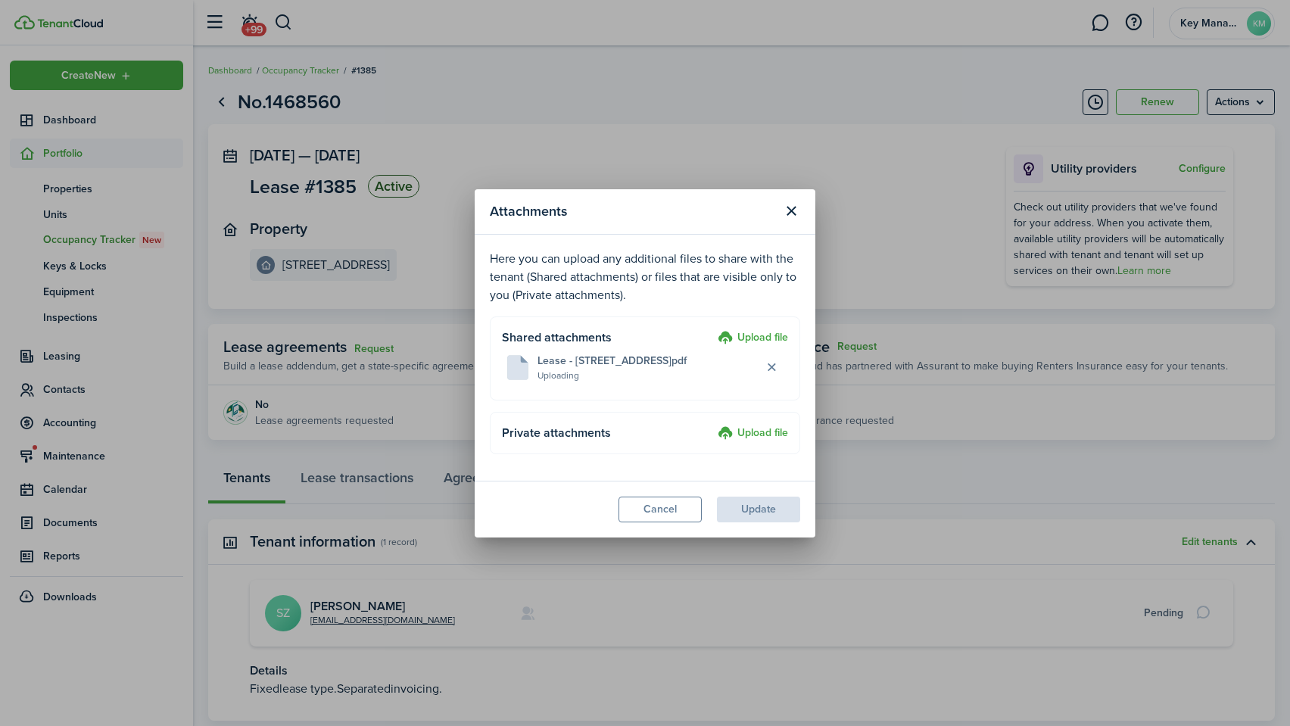
click at [746, 432] on label "Upload file" at bounding box center [753, 434] width 70 height 18
click at [713, 425] on input "Upload file" at bounding box center [713, 425] width 0 height 0
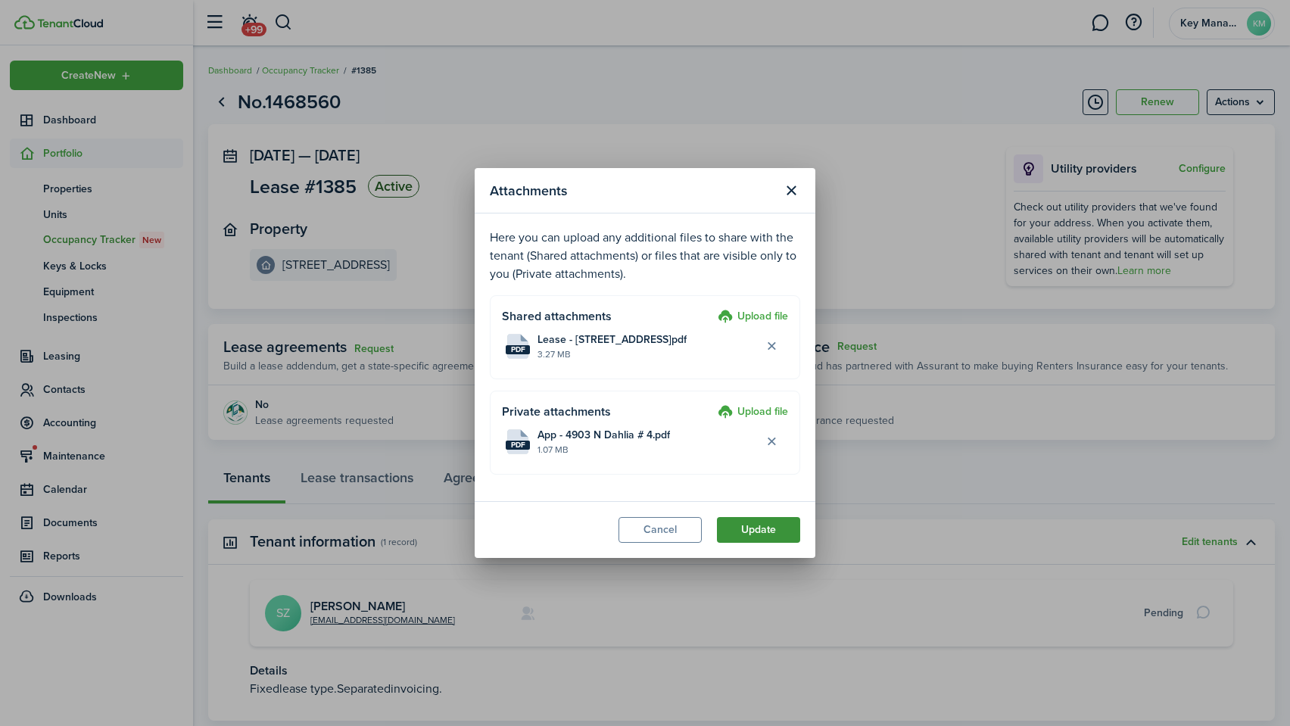
click at [767, 530] on button "Update" at bounding box center [758, 530] width 83 height 26
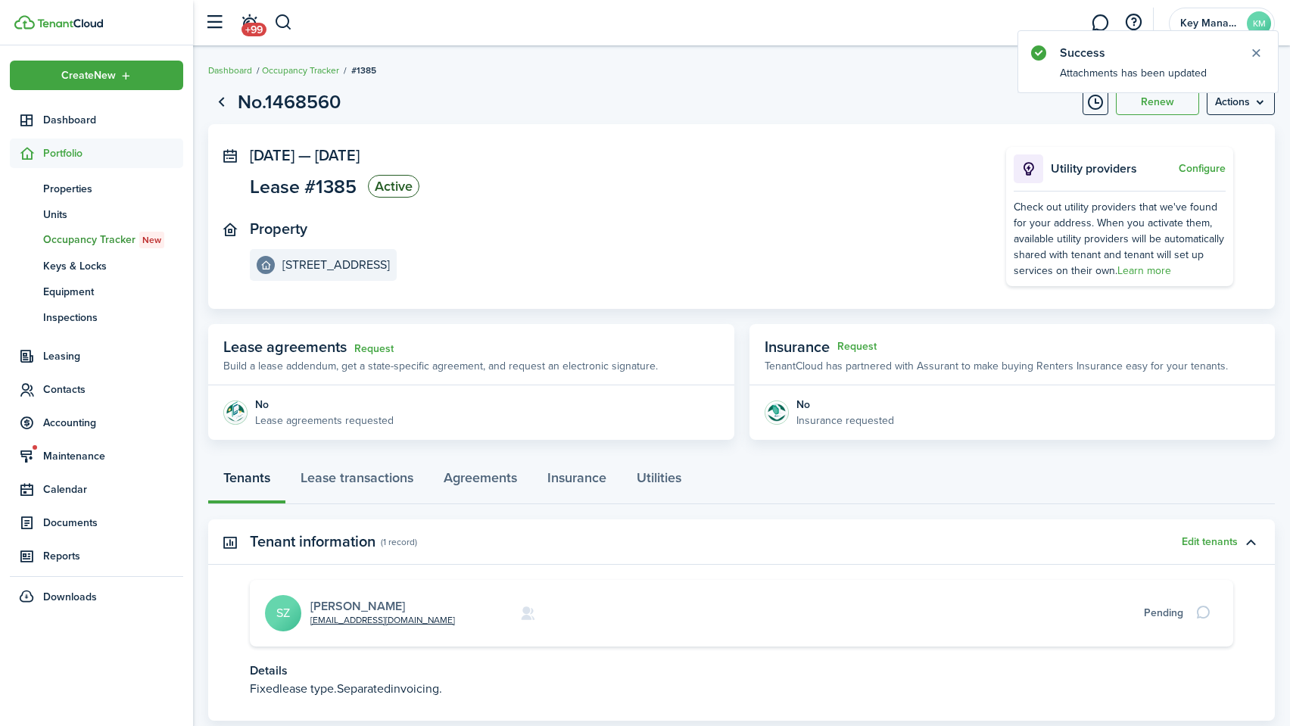
click at [365, 600] on link "[PERSON_NAME]" at bounding box center [357, 605] width 95 height 17
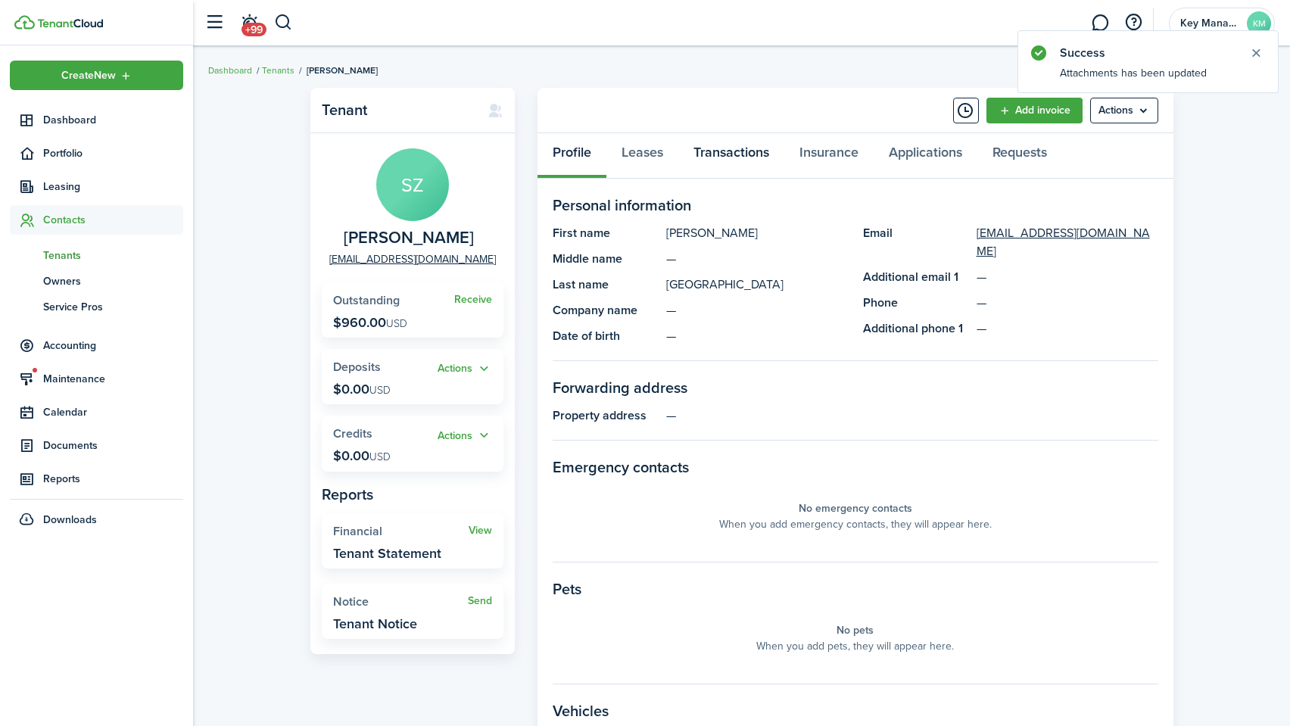
click at [725, 149] on link "Transactions" at bounding box center [731, 155] width 106 height 45
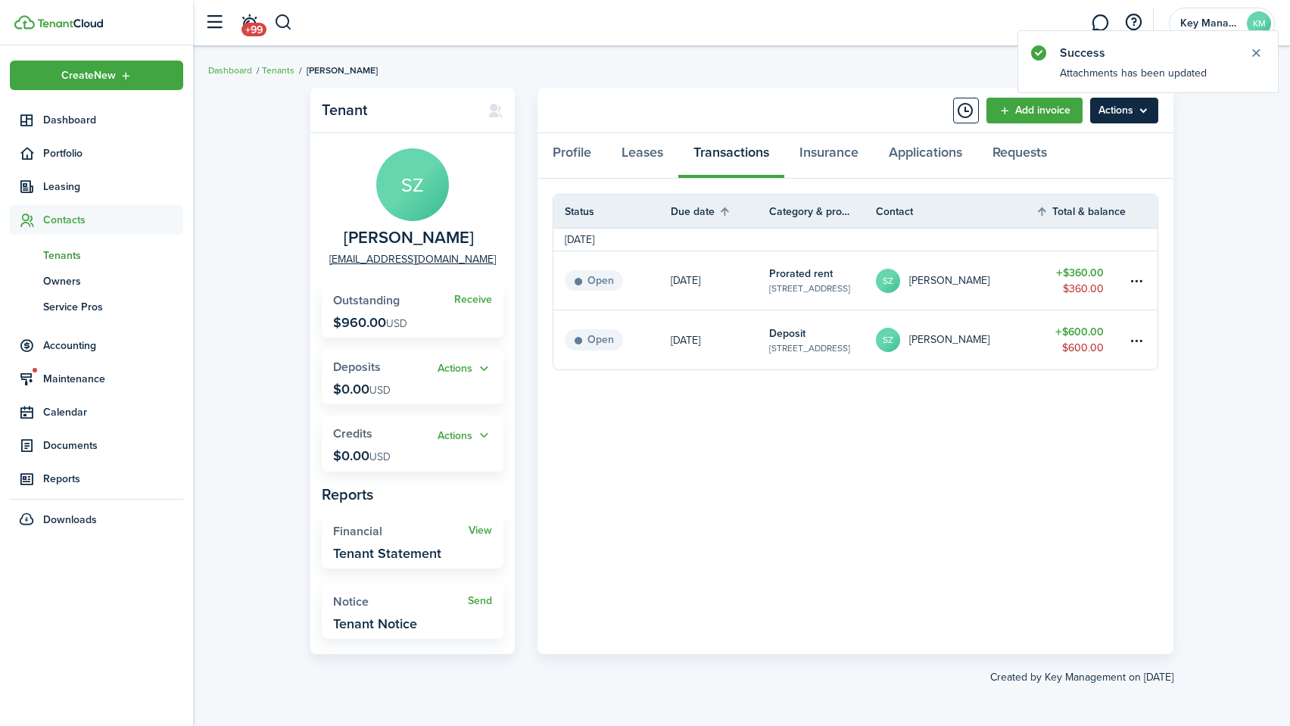
click at [1119, 108] on menu-btn "Actions" at bounding box center [1124, 111] width 68 height 26
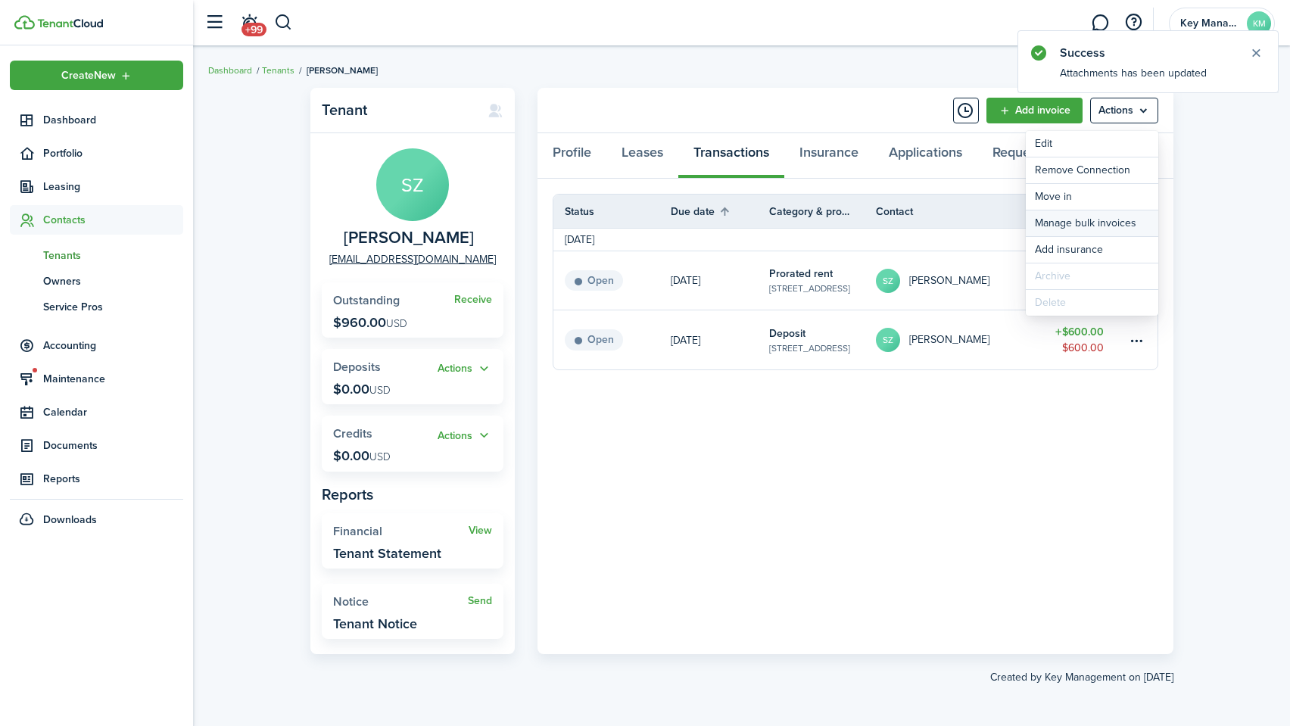
click at [1081, 222] on link "Manage bulk invoices" at bounding box center [1092, 224] width 133 height 26
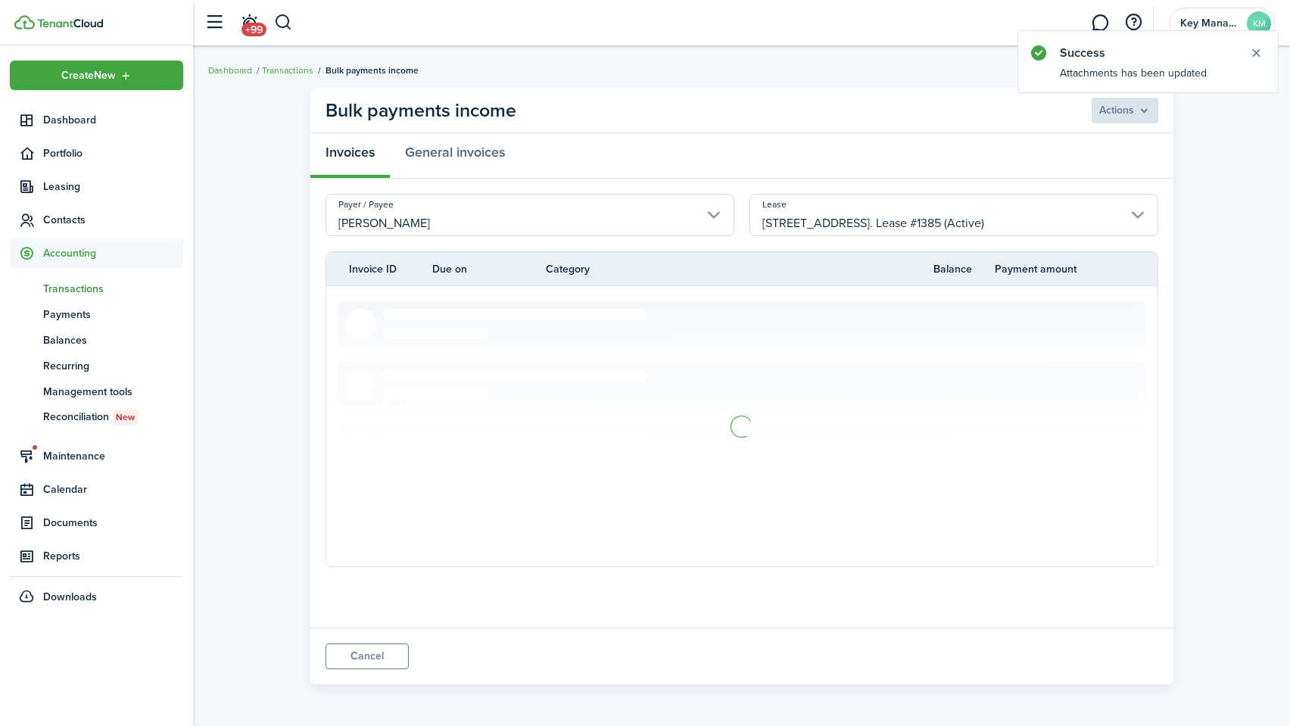
click at [331, 264] on tr "Invoice ID Due on Category Balance Payment amount" at bounding box center [741, 269] width 831 height 16
click at [339, 266] on tr "Invoice ID Due on Category Balance Payment amount" at bounding box center [741, 269] width 831 height 16
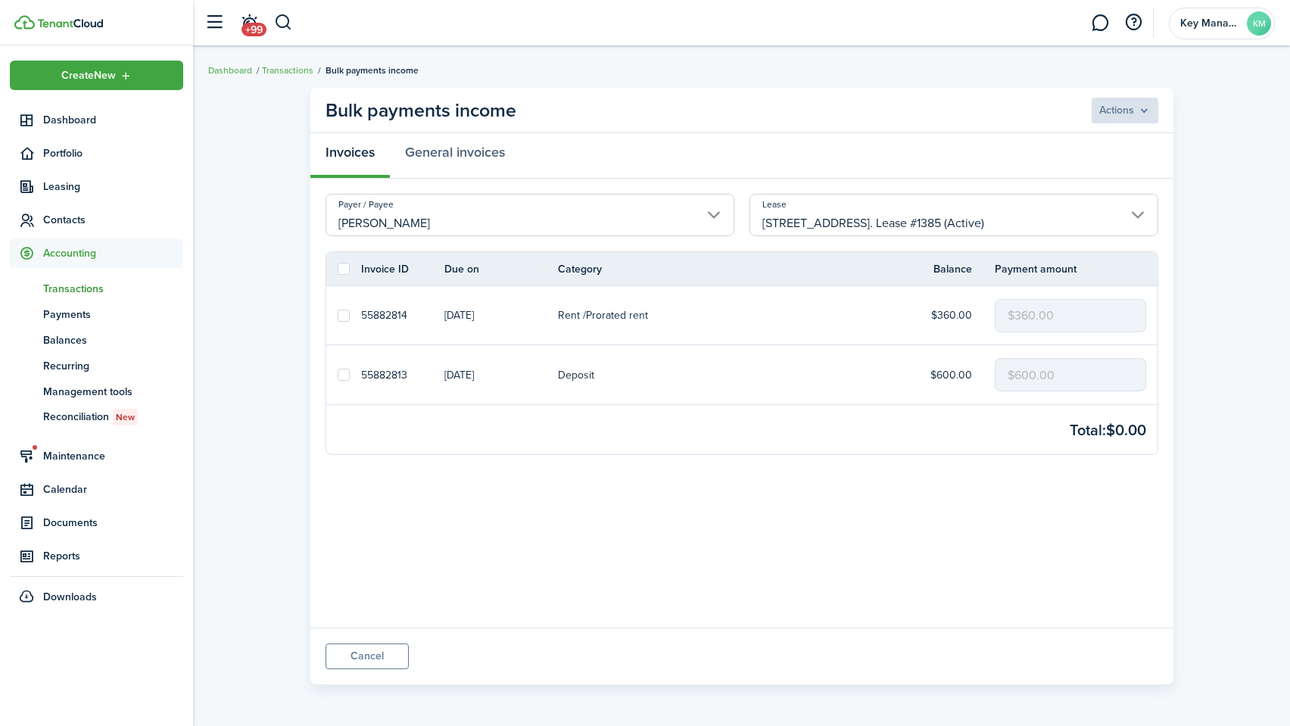
click at [342, 267] on label at bounding box center [344, 269] width 12 height 12
click at [338, 269] on input "checkbox" at bounding box center [337, 269] width 1 height 1
checkbox input "true"
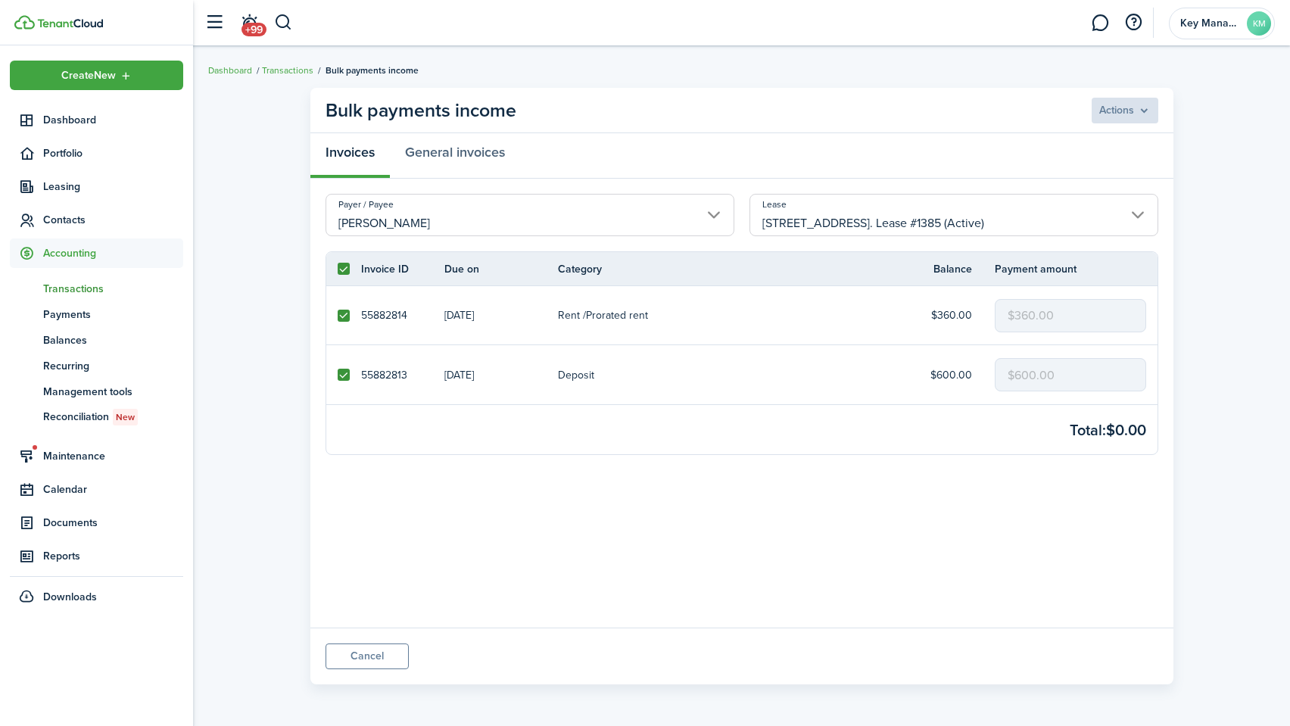
checkbox input "true"
click at [1131, 104] on menu-btn "Actions" at bounding box center [1124, 111] width 68 height 26
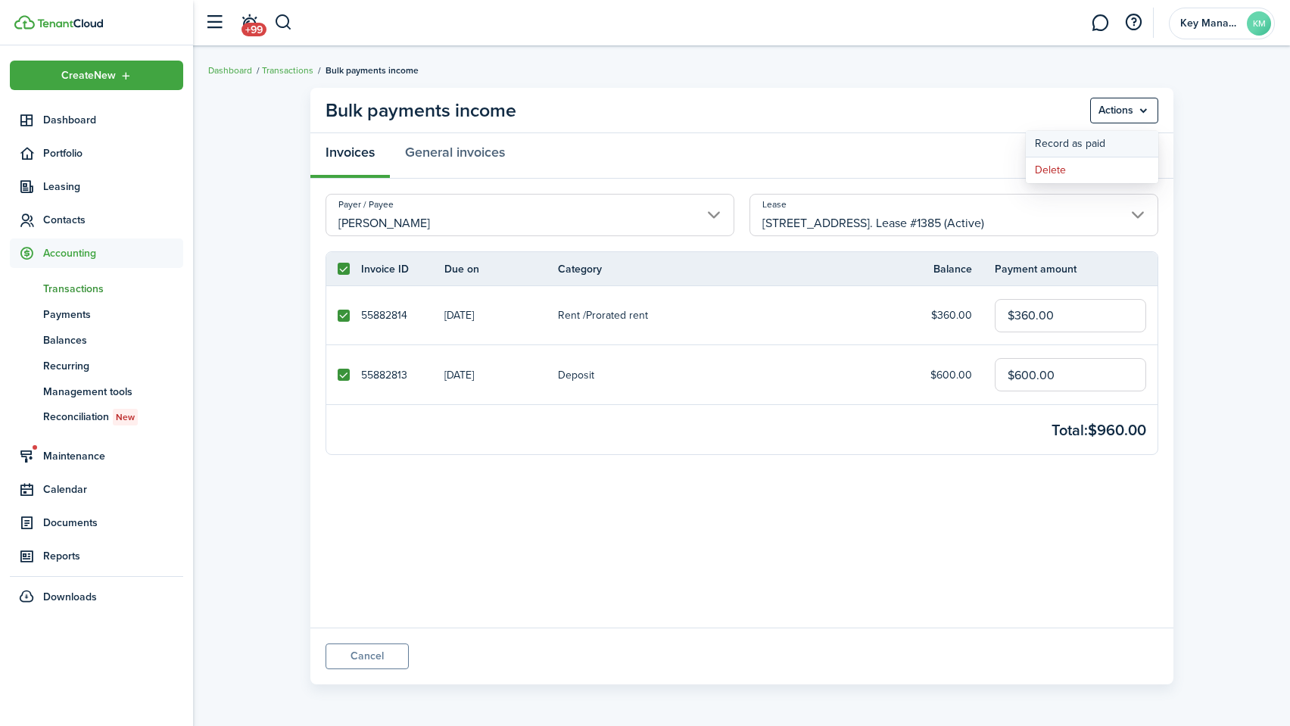
click at [1117, 131] on button "Record as paid" at bounding box center [1092, 144] width 133 height 26
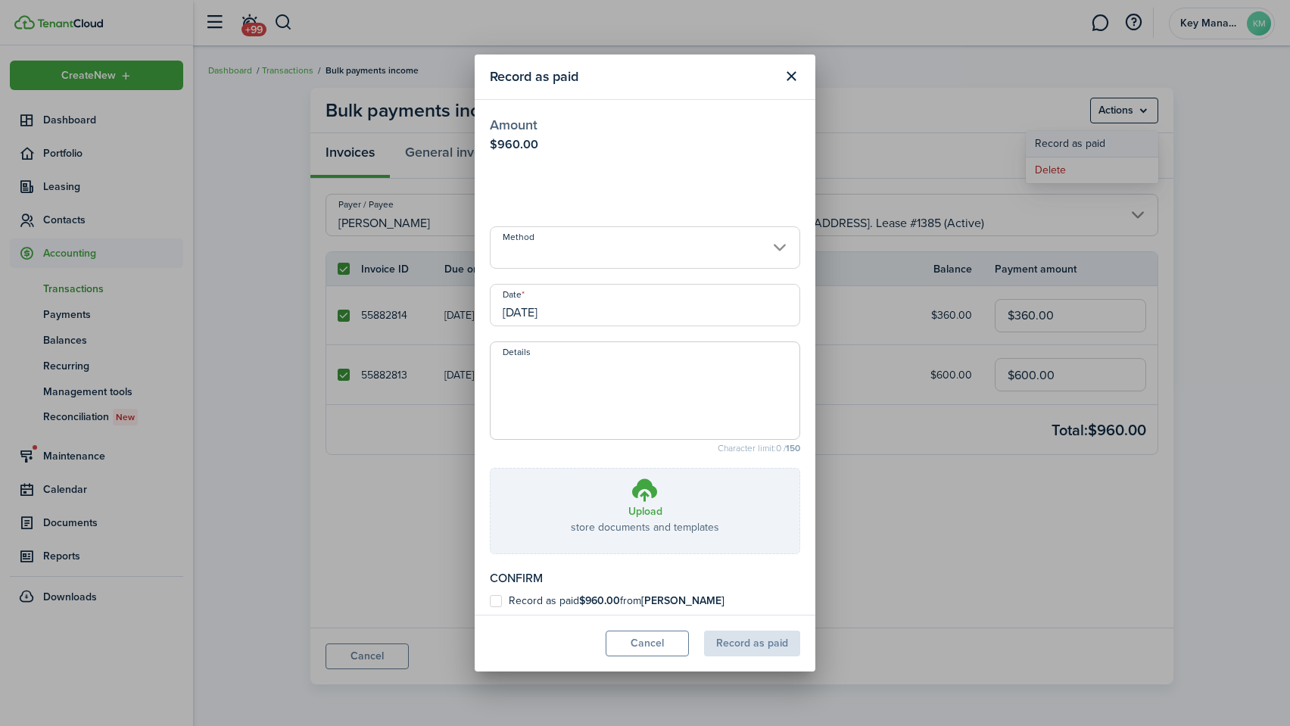
click at [1111, 138] on div "Record as paid Amount $960.00 Method Date [DATE] Details Character limit: 0 / 1…" at bounding box center [645, 363] width 1290 height 726
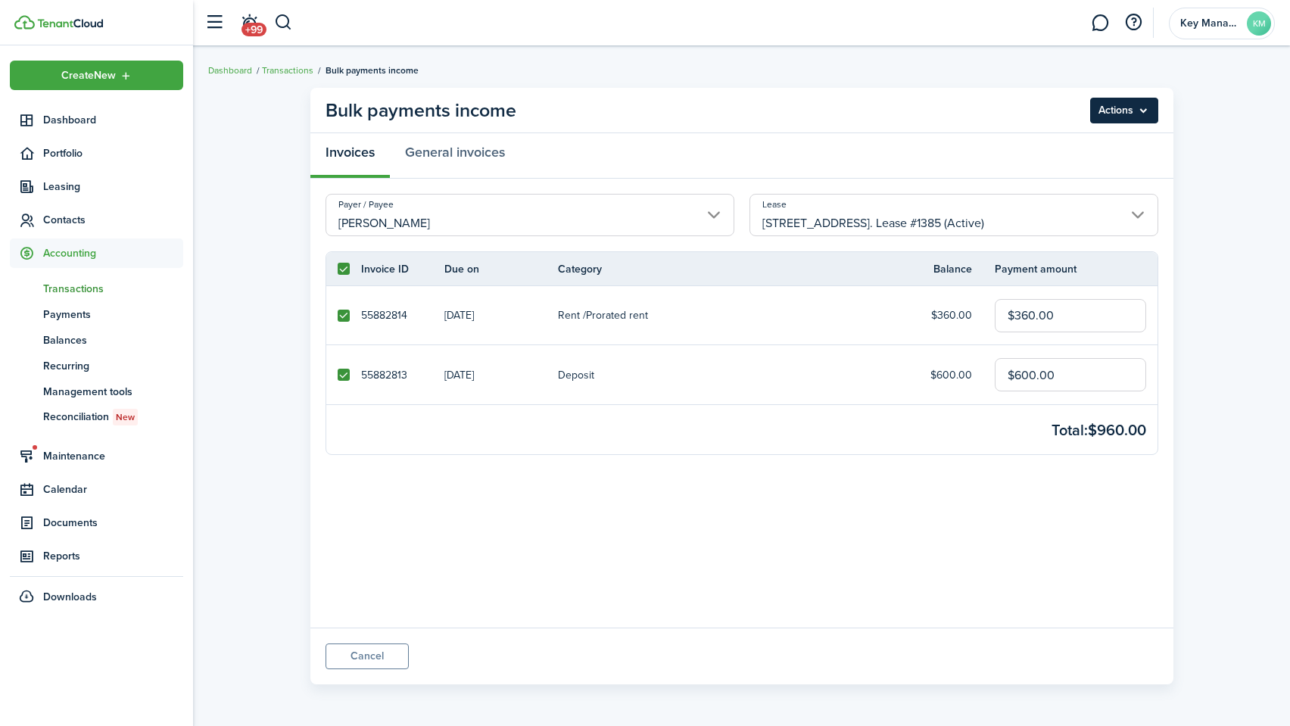
click at [1144, 112] on menu-btn "Actions" at bounding box center [1124, 111] width 68 height 26
click at [1130, 134] on button "Record as paid" at bounding box center [1092, 144] width 133 height 26
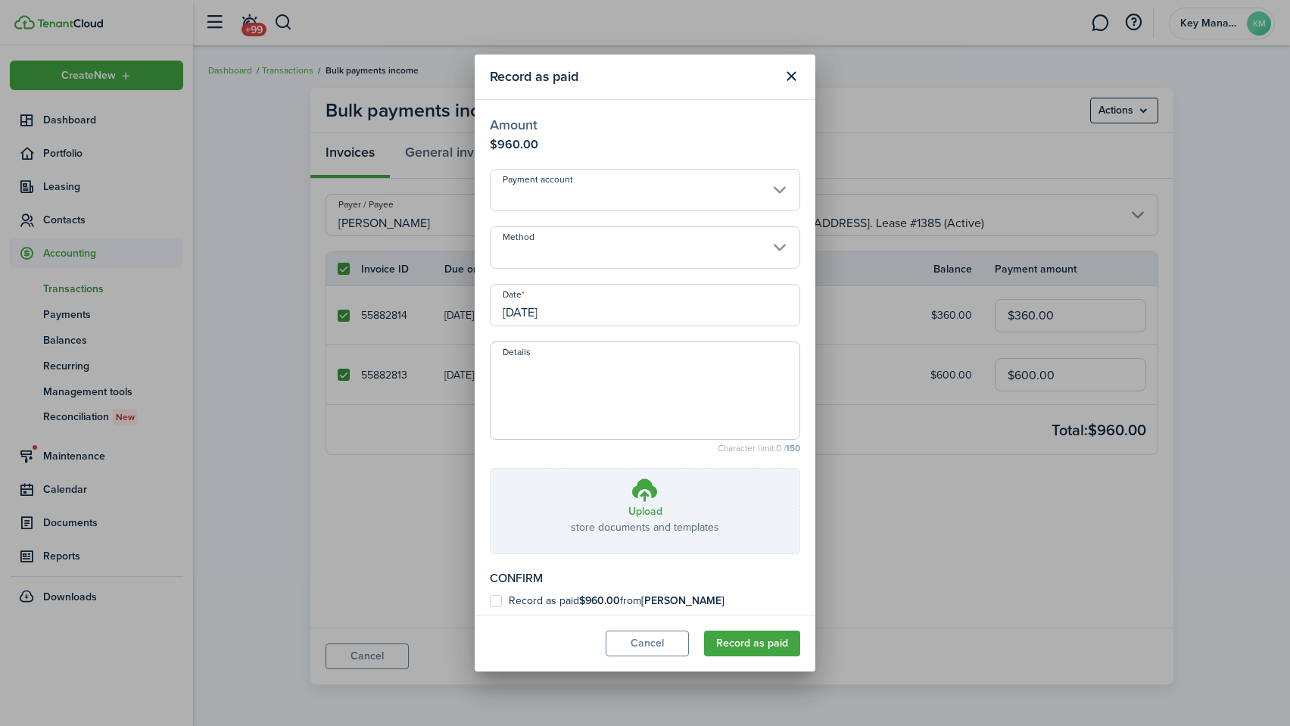
click at [659, 305] on input "[DATE]" at bounding box center [645, 305] width 310 height 42
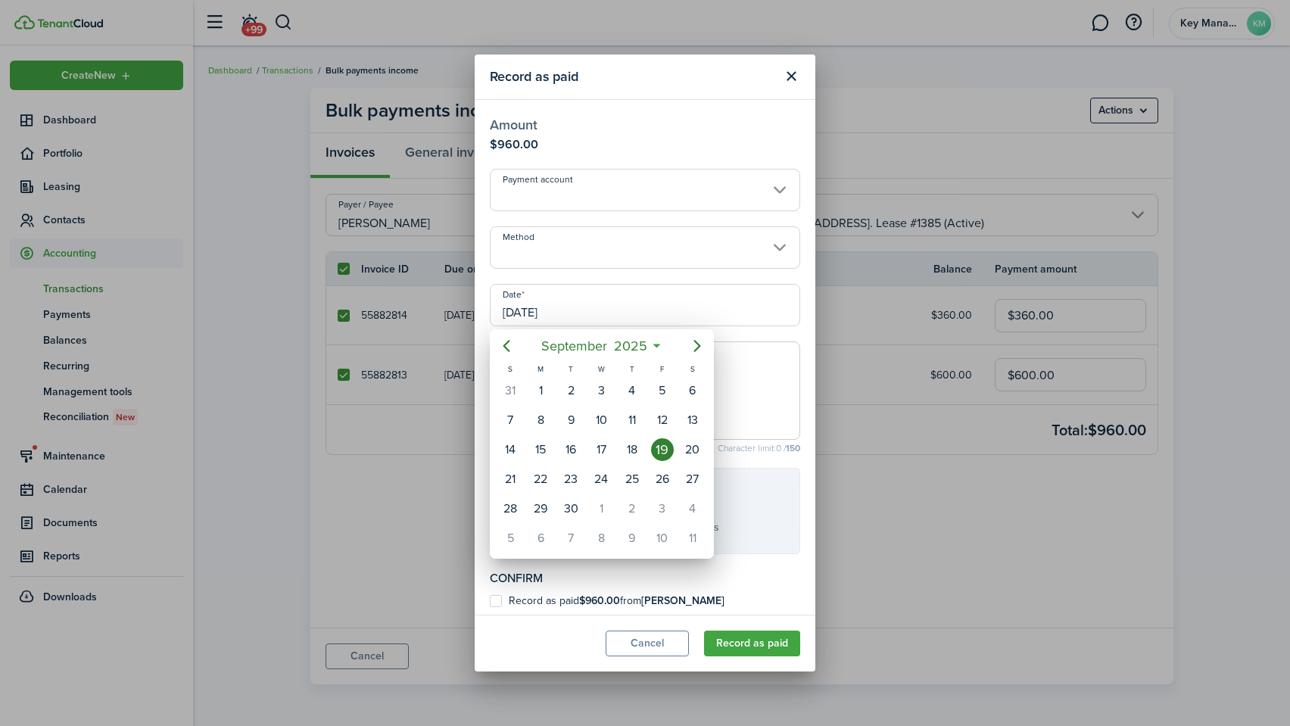
drag, startPoint x: 541, startPoint y: 595, endPoint x: 553, endPoint y: 594, distance: 11.4
click at [544, 595] on div at bounding box center [645, 363] width 1533 height 968
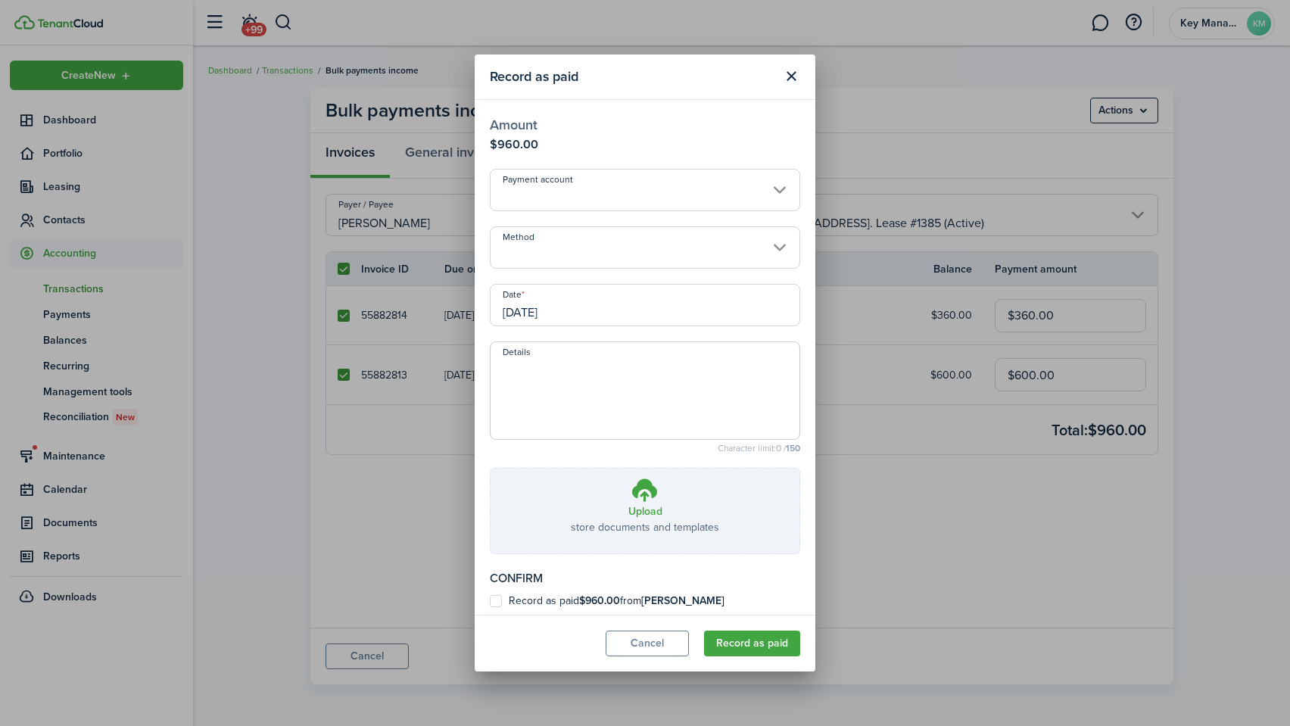
click at [609, 599] on b "$960.00" at bounding box center [599, 601] width 41 height 16
click at [490, 600] on input "Record as paid $960.00 from [PERSON_NAME]" at bounding box center [489, 600] width 1 height 1
checkbox input "true"
click at [749, 644] on button "Record as paid" at bounding box center [752, 644] width 96 height 26
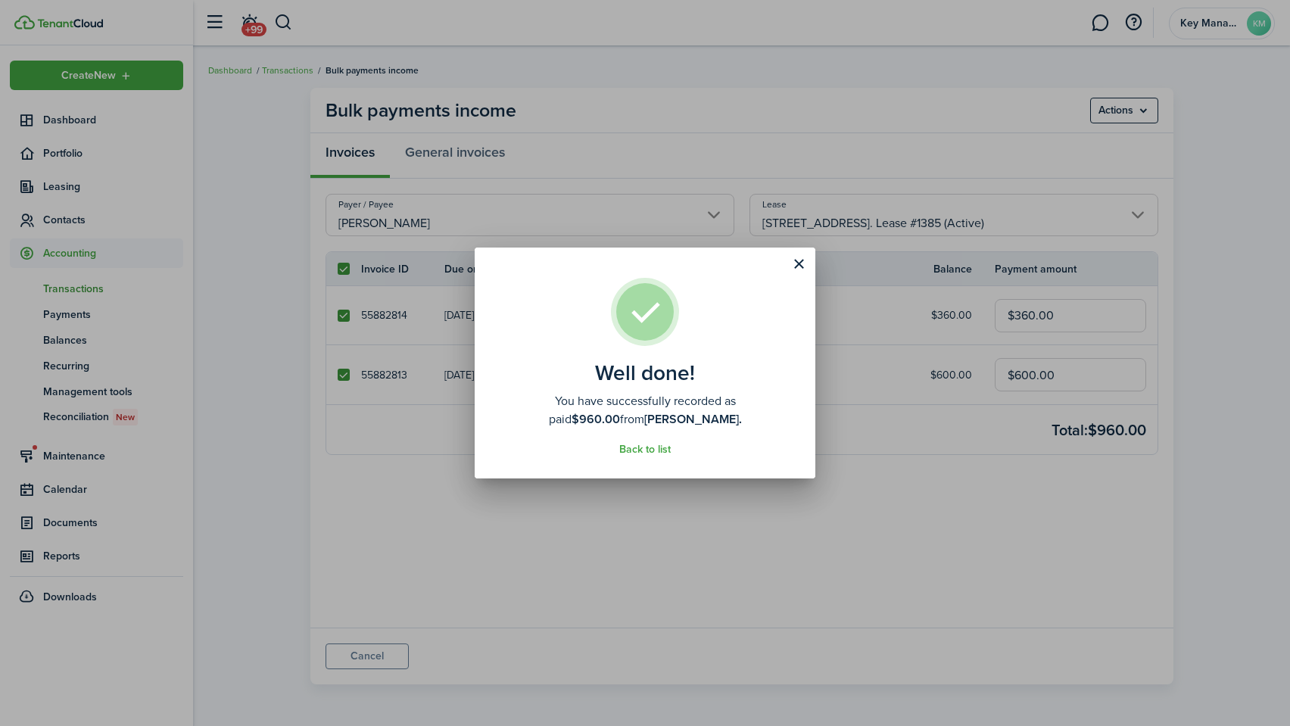
drag, startPoint x: 796, startPoint y: 259, endPoint x: 504, endPoint y: 140, distance: 315.5
click at [795, 259] on button "Close modal" at bounding box center [799, 264] width 26 height 26
